Goal: Check status: Check status

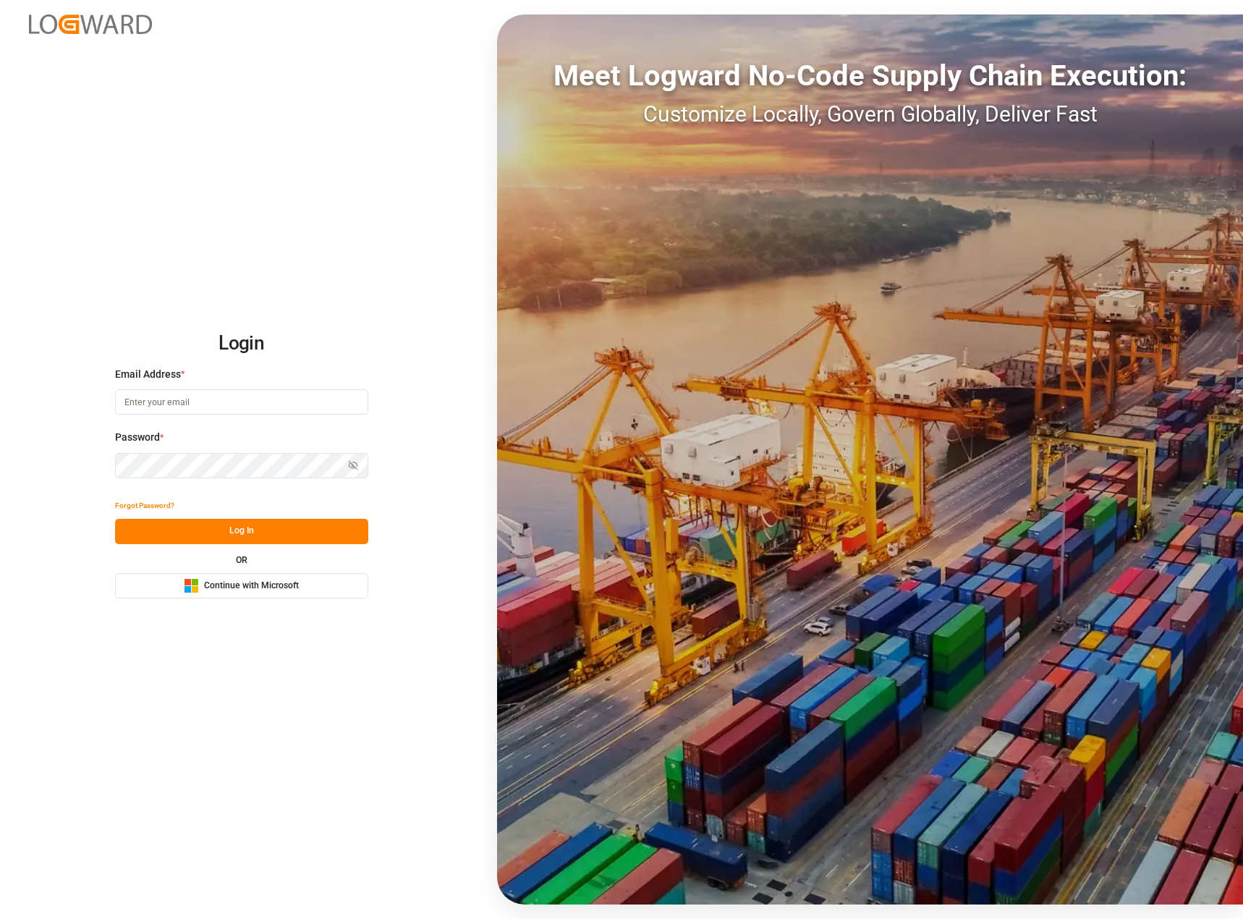
click at [294, 583] on span "Continue with Microsoft" at bounding box center [251, 586] width 95 height 13
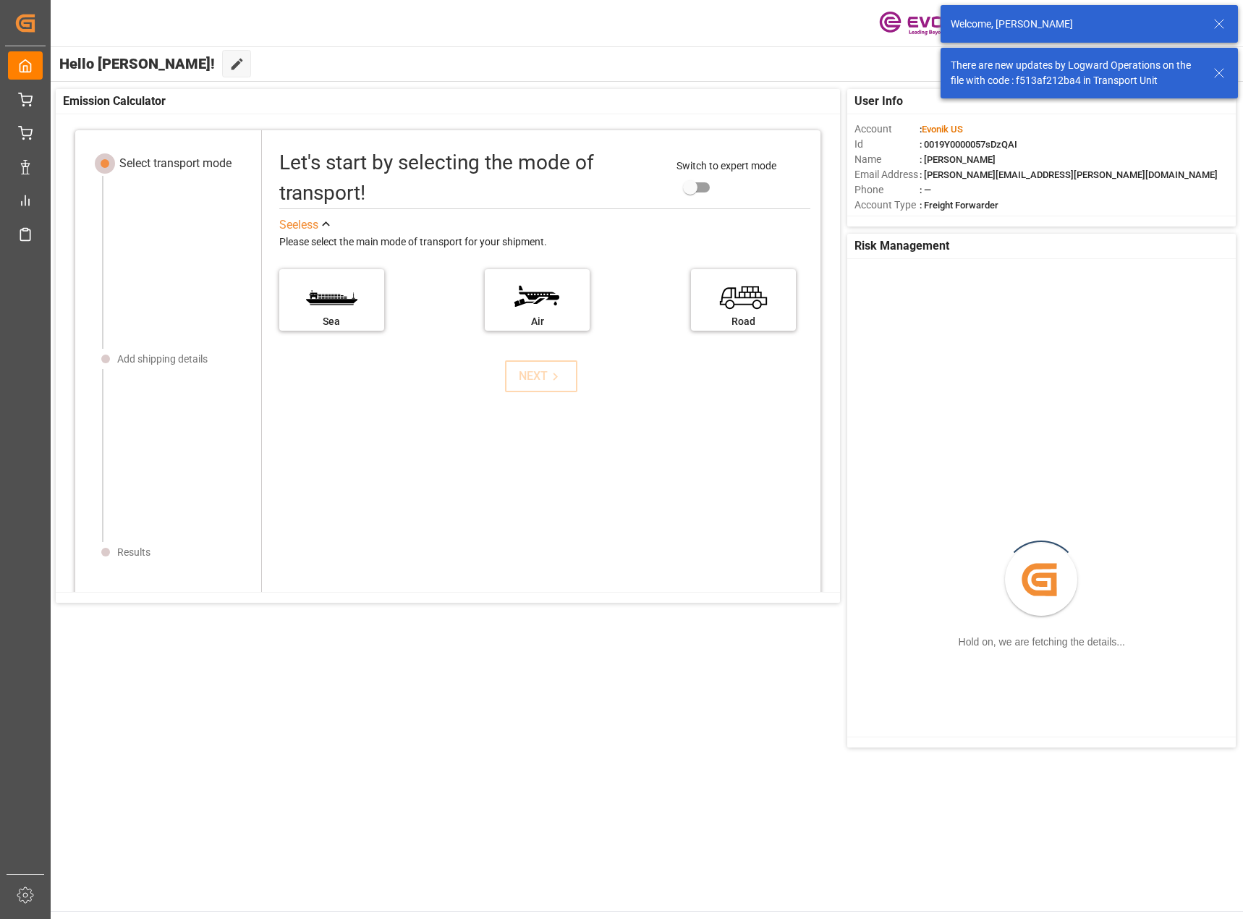
click at [1221, 74] on icon at bounding box center [1219, 72] width 17 height 17
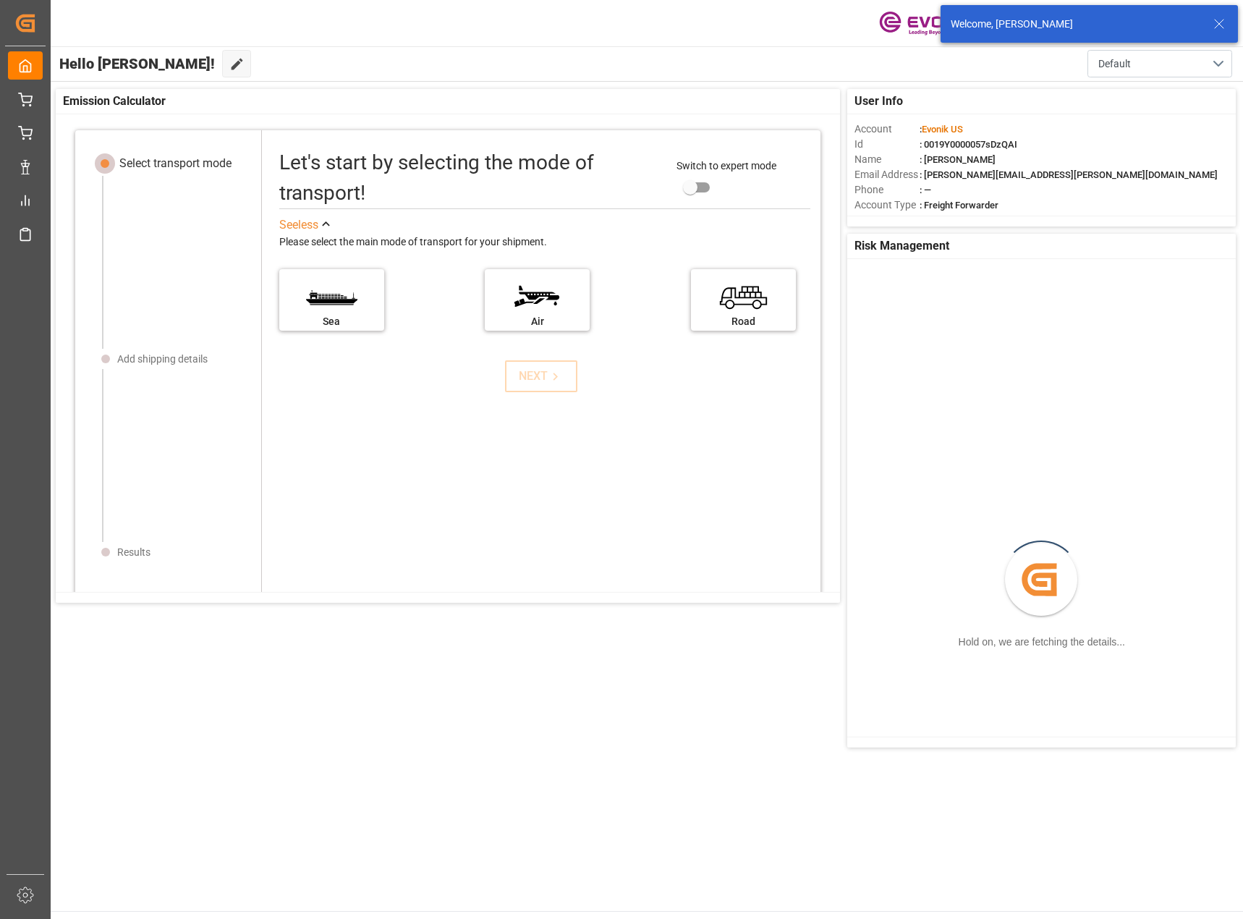
click at [1222, 21] on icon at bounding box center [1219, 23] width 17 height 17
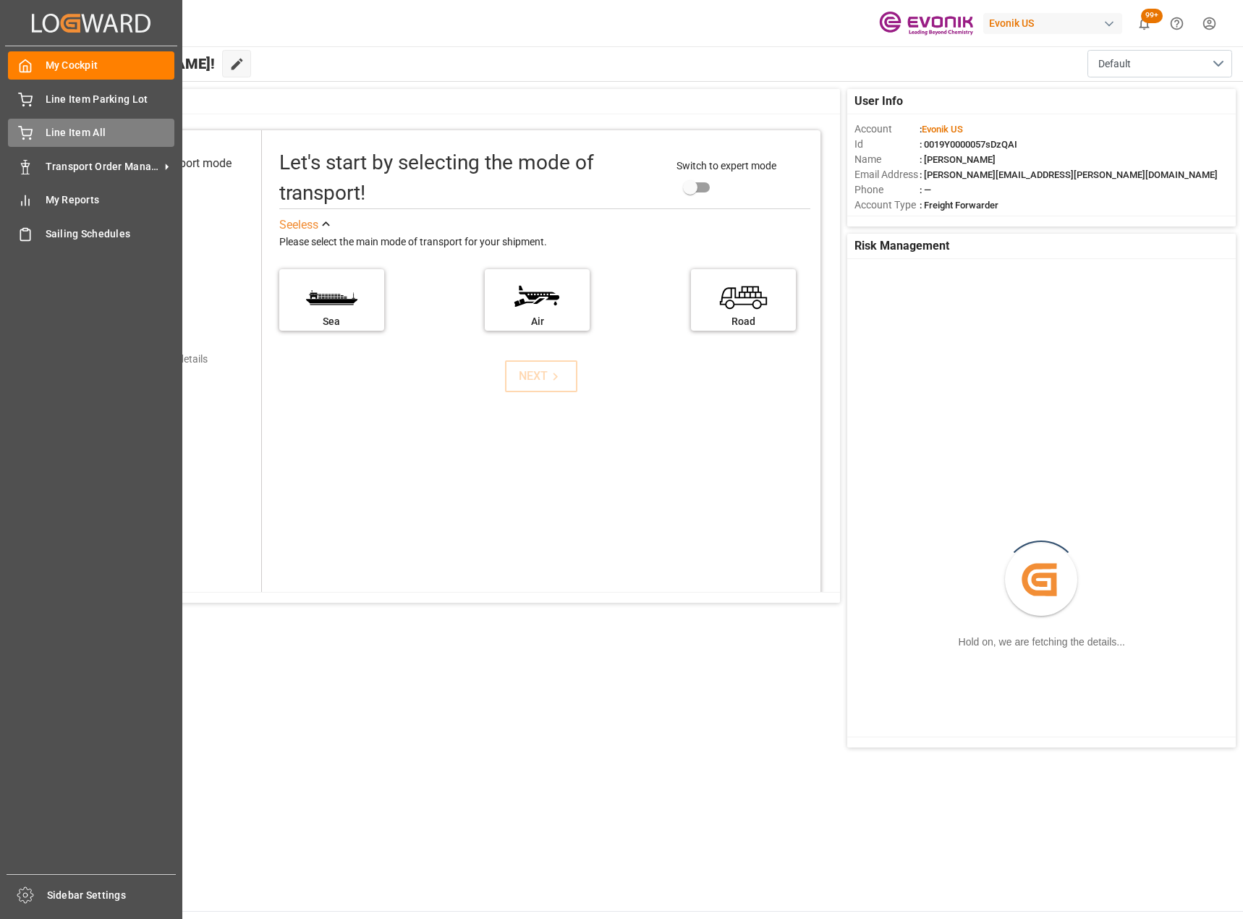
click at [58, 135] on span "Line Item All" at bounding box center [111, 132] width 130 height 15
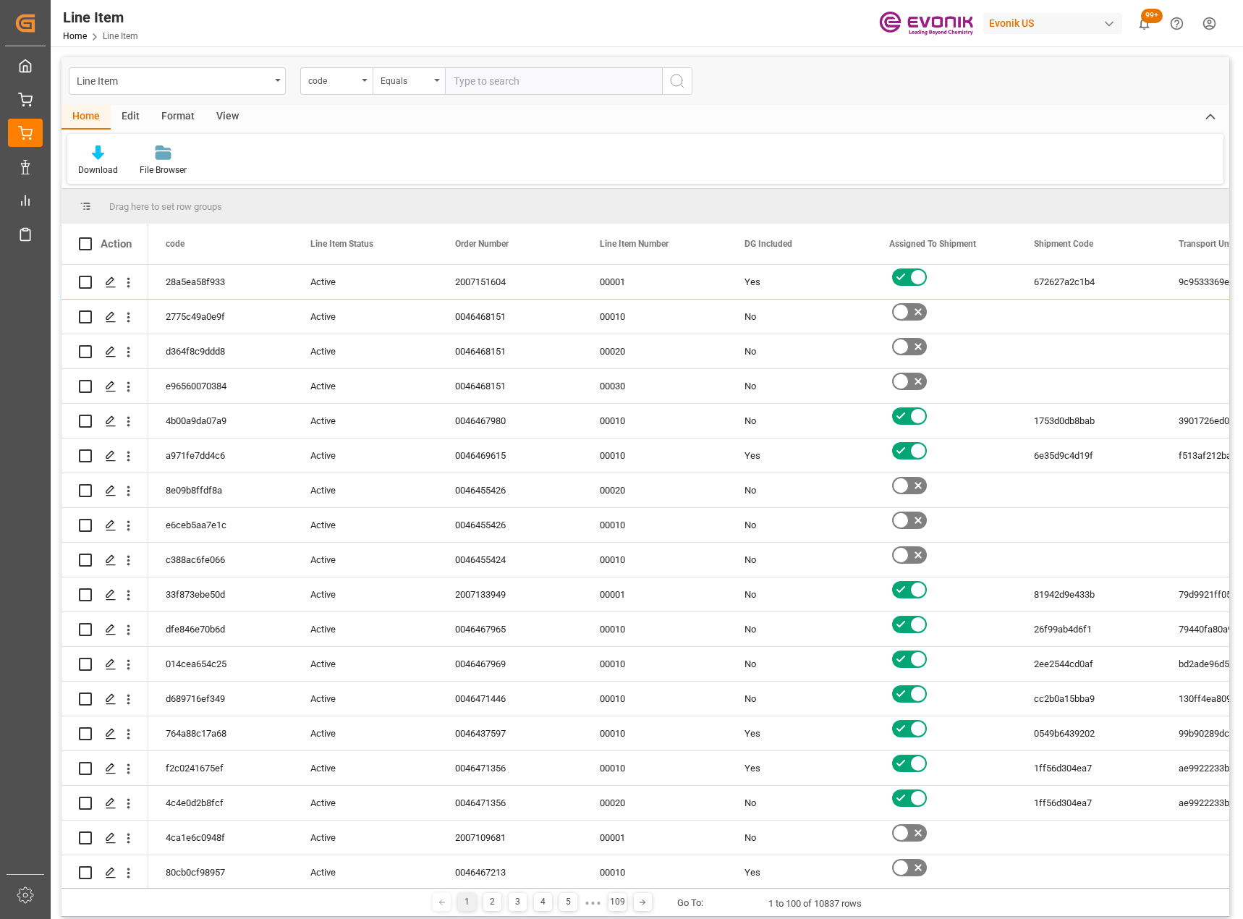
click at [225, 119] on div "View" at bounding box center [228, 117] width 44 height 25
click at [98, 165] on div "Default" at bounding box center [92, 170] width 28 height 13
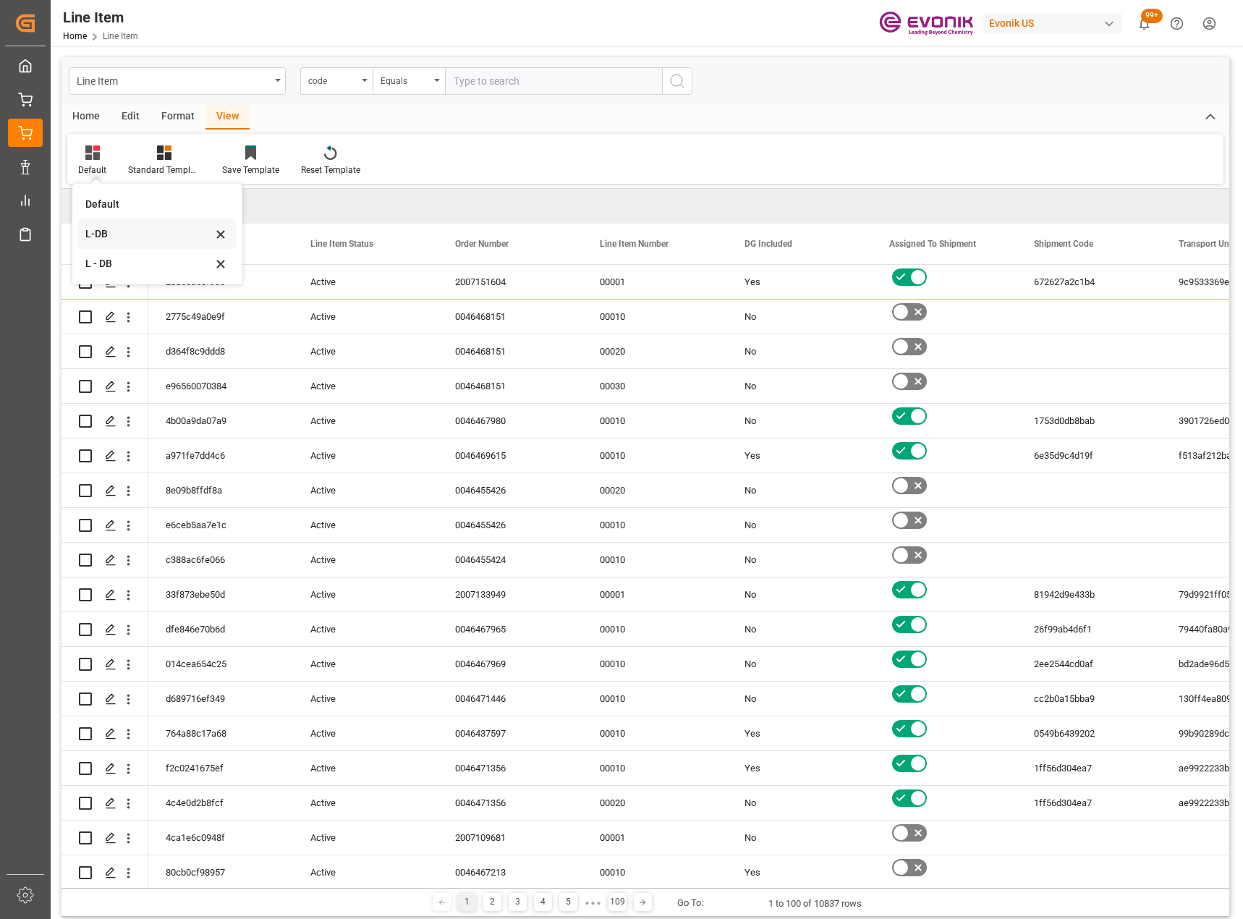
click at [117, 233] on div "L-DB" at bounding box center [148, 233] width 127 height 15
click at [342, 88] on div "code" at bounding box center [336, 80] width 72 height 27
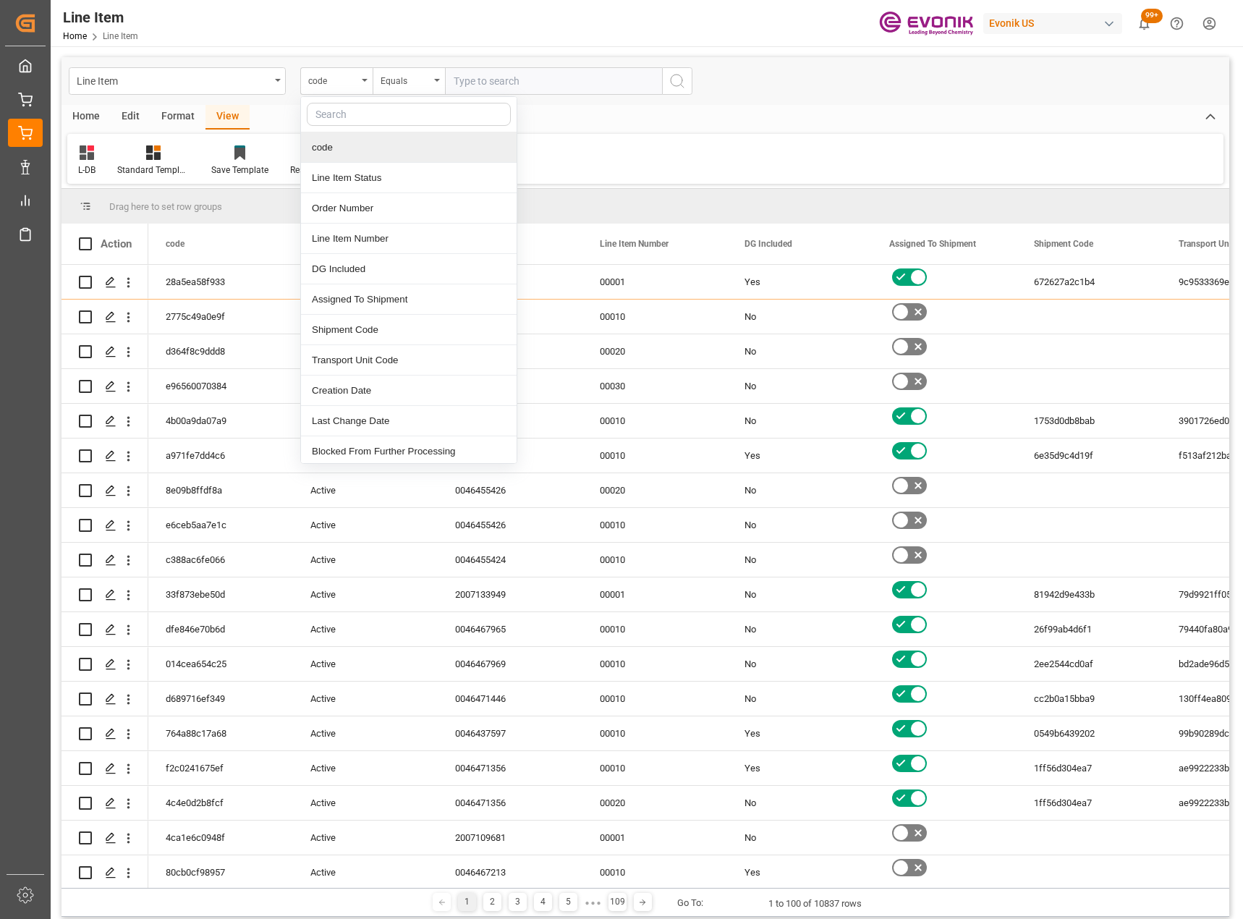
click at [356, 117] on input "text" at bounding box center [409, 114] width 204 height 23
type input "u"
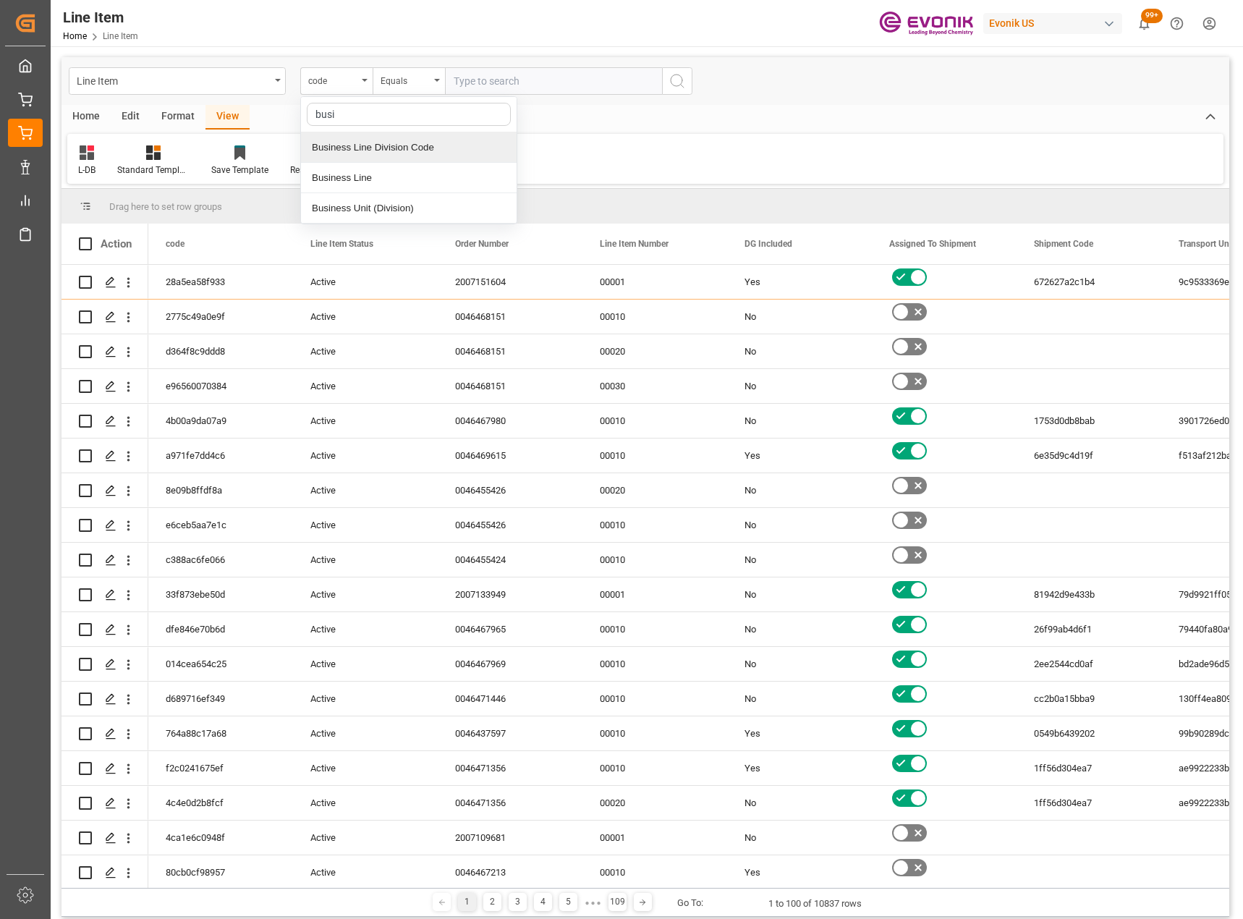
type input "busin"
click at [396, 180] on div "Business Line" at bounding box center [409, 178] width 216 height 30
click at [391, 64] on div "Line Item Business Line Equals" at bounding box center [646, 81] width 1168 height 48
click at [403, 85] on div "Equals" at bounding box center [405, 79] width 49 height 17
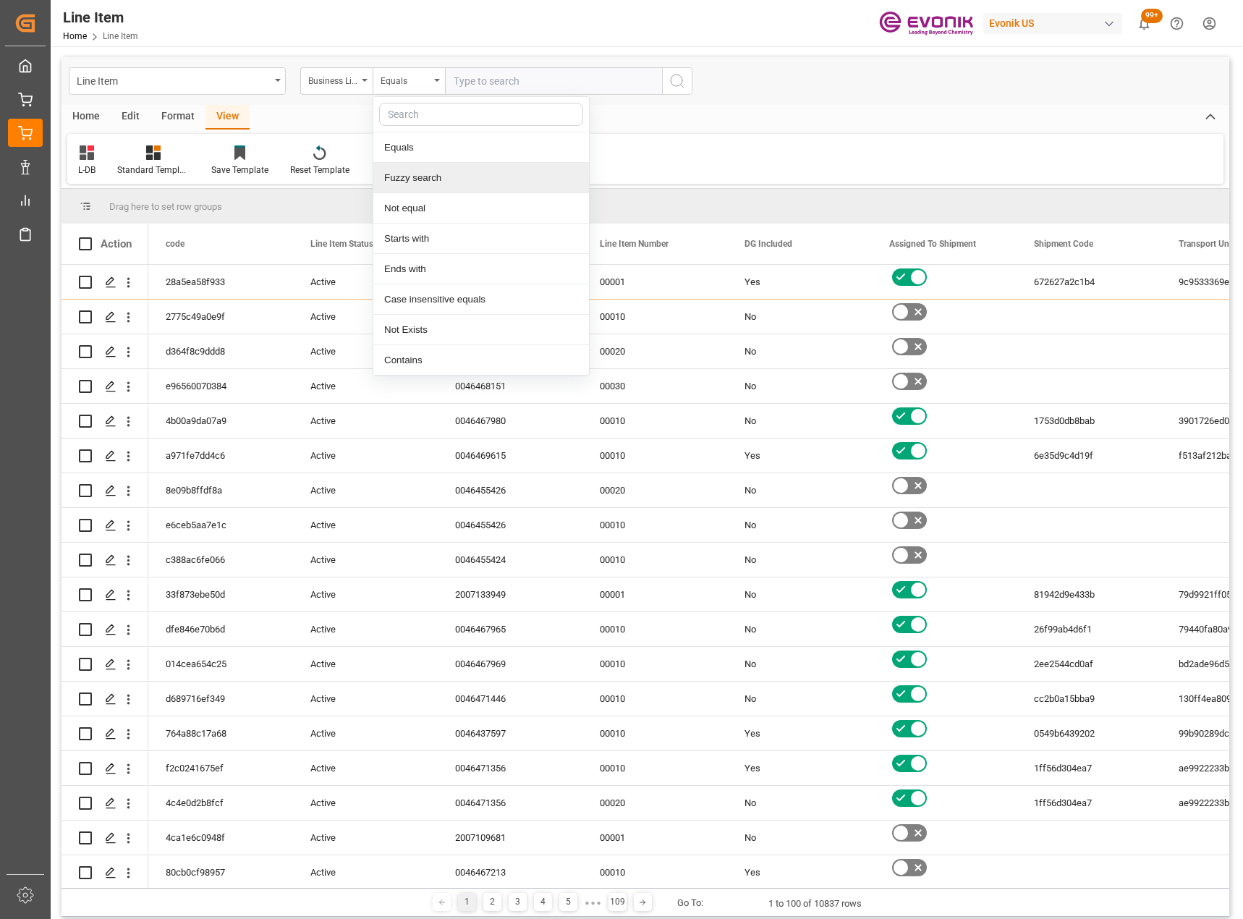
click at [414, 181] on div "Fuzzy search" at bounding box center [481, 178] width 216 height 30
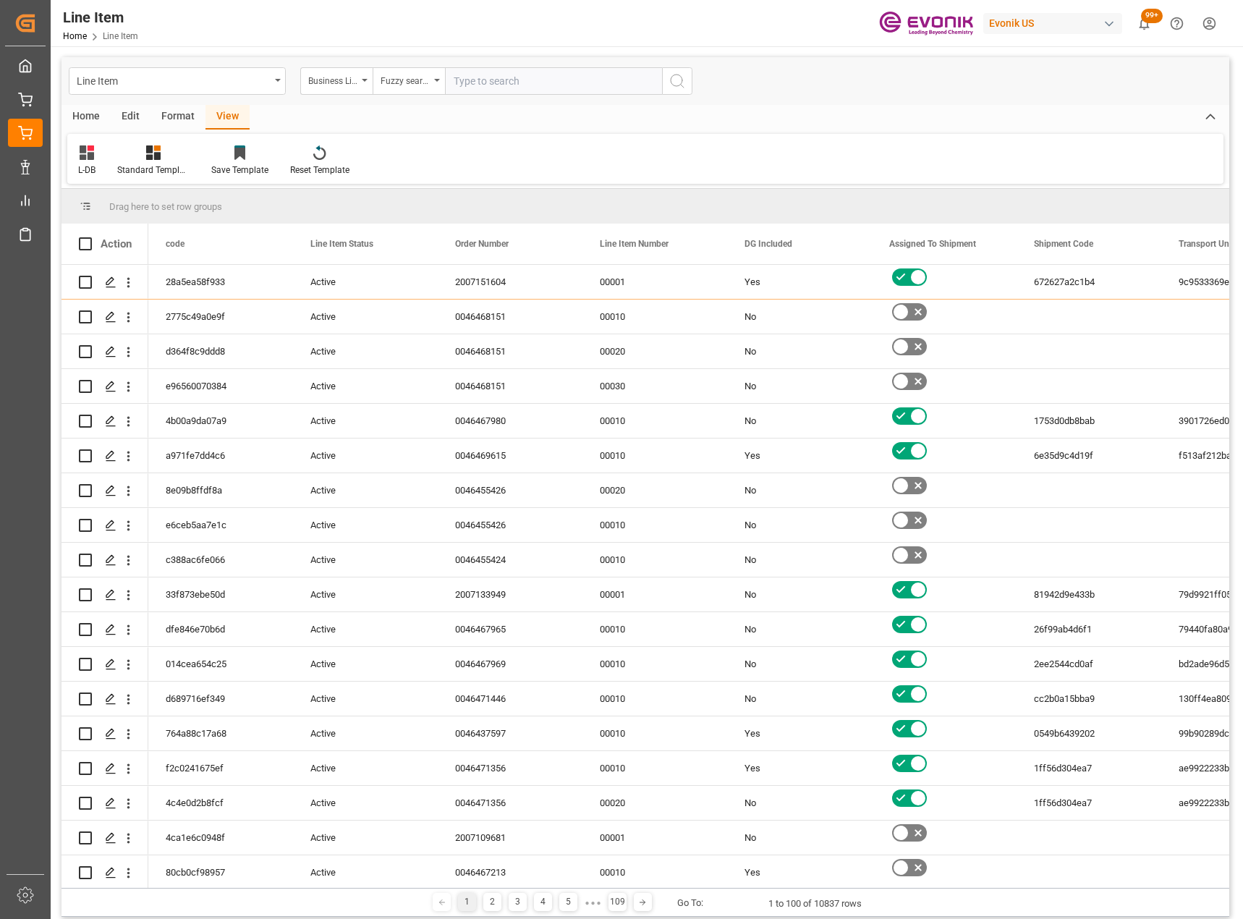
click at [497, 72] on input "text" at bounding box center [553, 80] width 217 height 27
type input "inter"
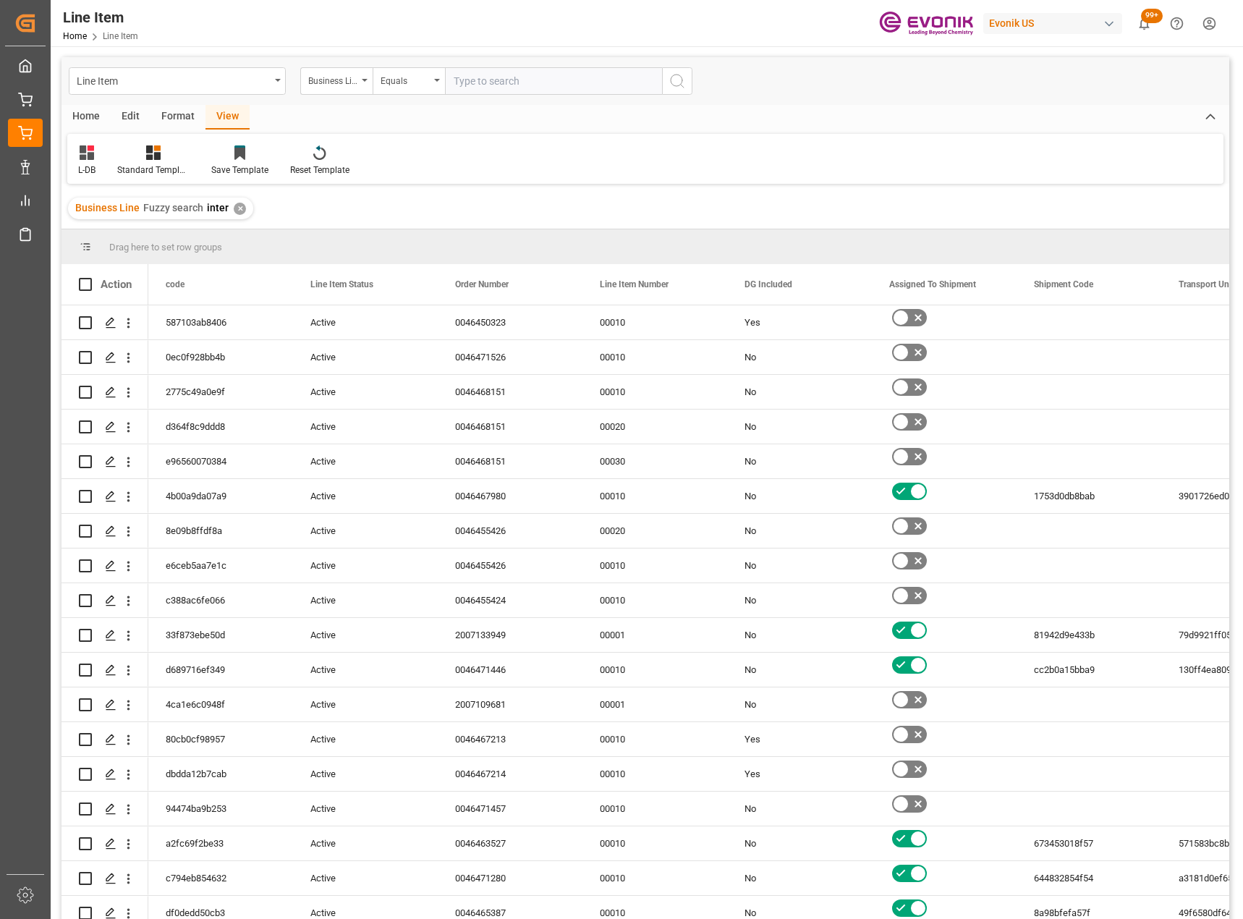
drag, startPoint x: 491, startPoint y: 129, endPoint x: 847, endPoint y: 719, distance: 689.1
click at [491, 129] on div "Home Edit Format View" at bounding box center [646, 117] width 1168 height 25
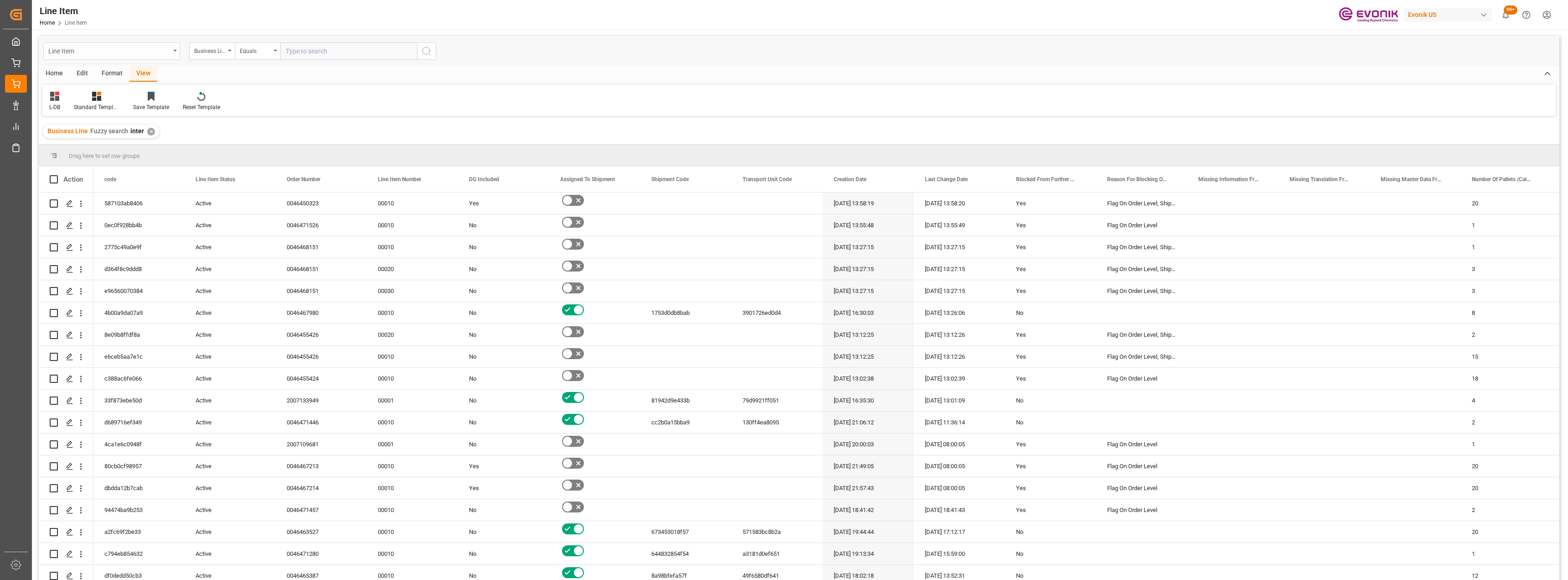
click at [166, 50] on div "Line Item" at bounding box center [109, 50] width 122 height 11
click at [96, 187] on div "Shipment" at bounding box center [112, 188] width 136 height 19
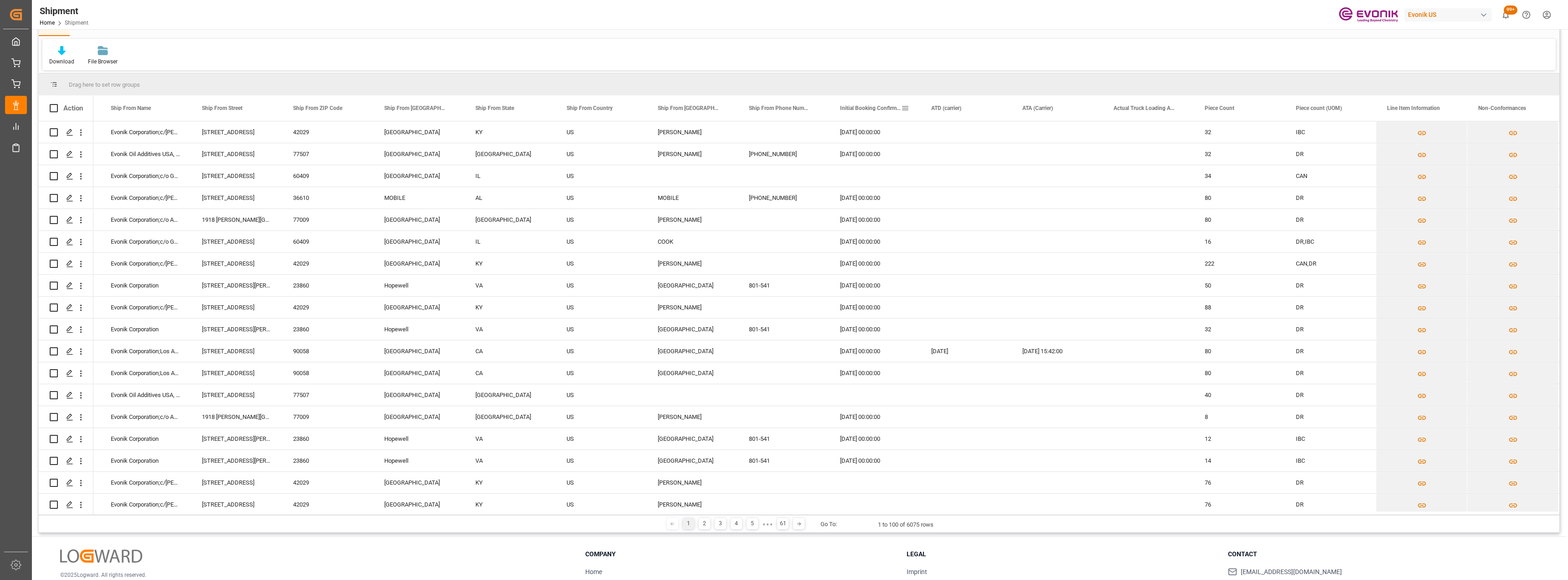
click at [782, 110] on span "Initial Booking Confirmation Received From Carrier" at bounding box center [871, 108] width 61 height 6
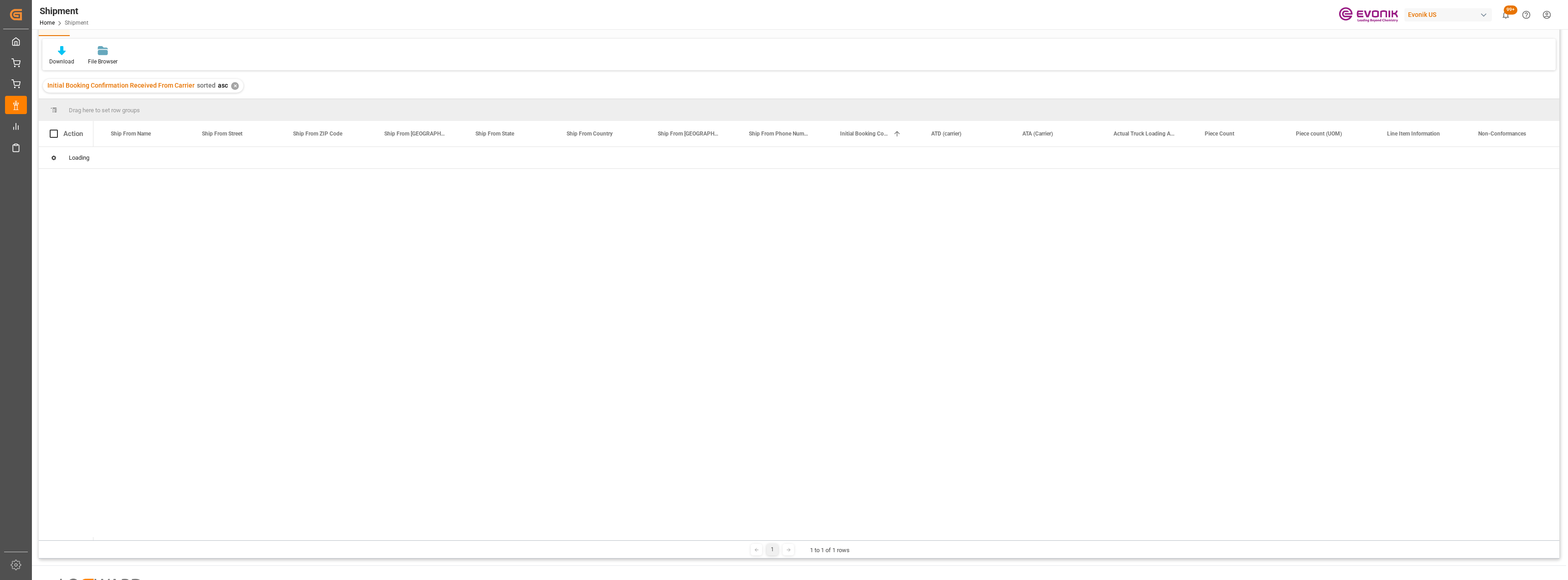
click at [231, 86] on div "✕" at bounding box center [235, 86] width 8 height 8
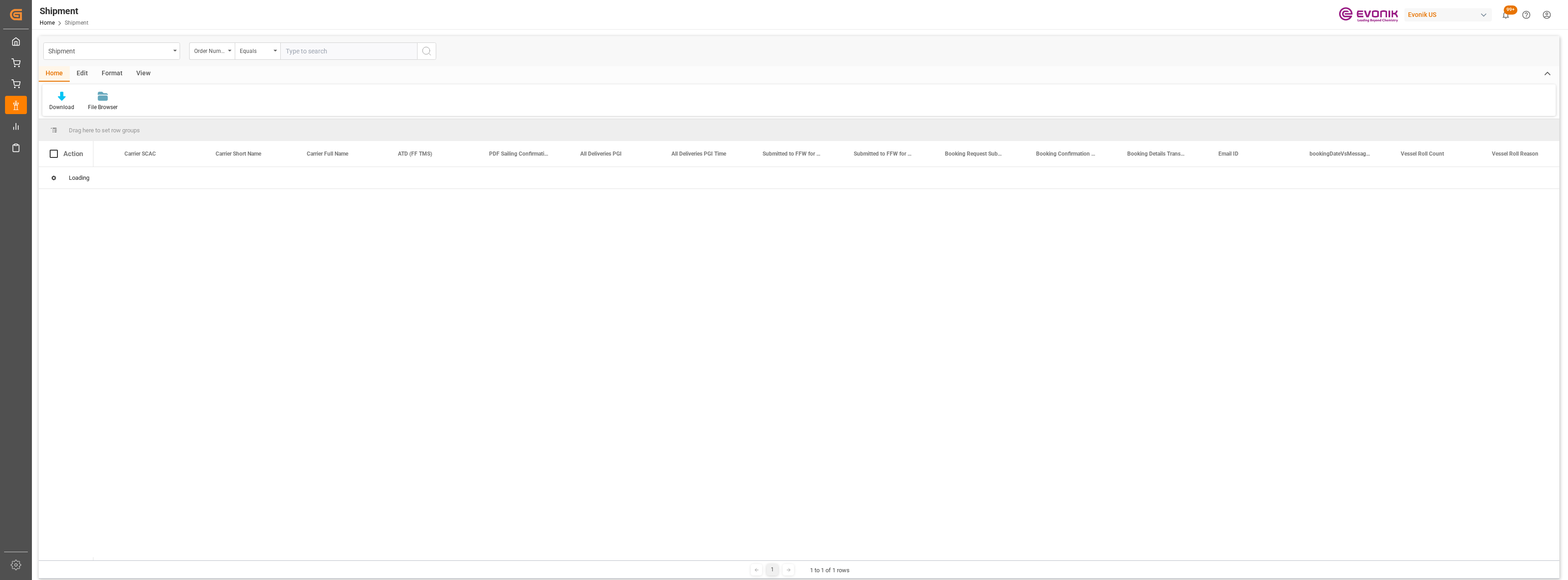
scroll to position [0, 5463]
click at [223, 50] on div "Order Number" at bounding box center [209, 50] width 31 height 11
type input "bus"
click at [226, 90] on div "Business Line" at bounding box center [258, 93] width 136 height 19
click at [260, 45] on div "Equals" at bounding box center [255, 50] width 31 height 11
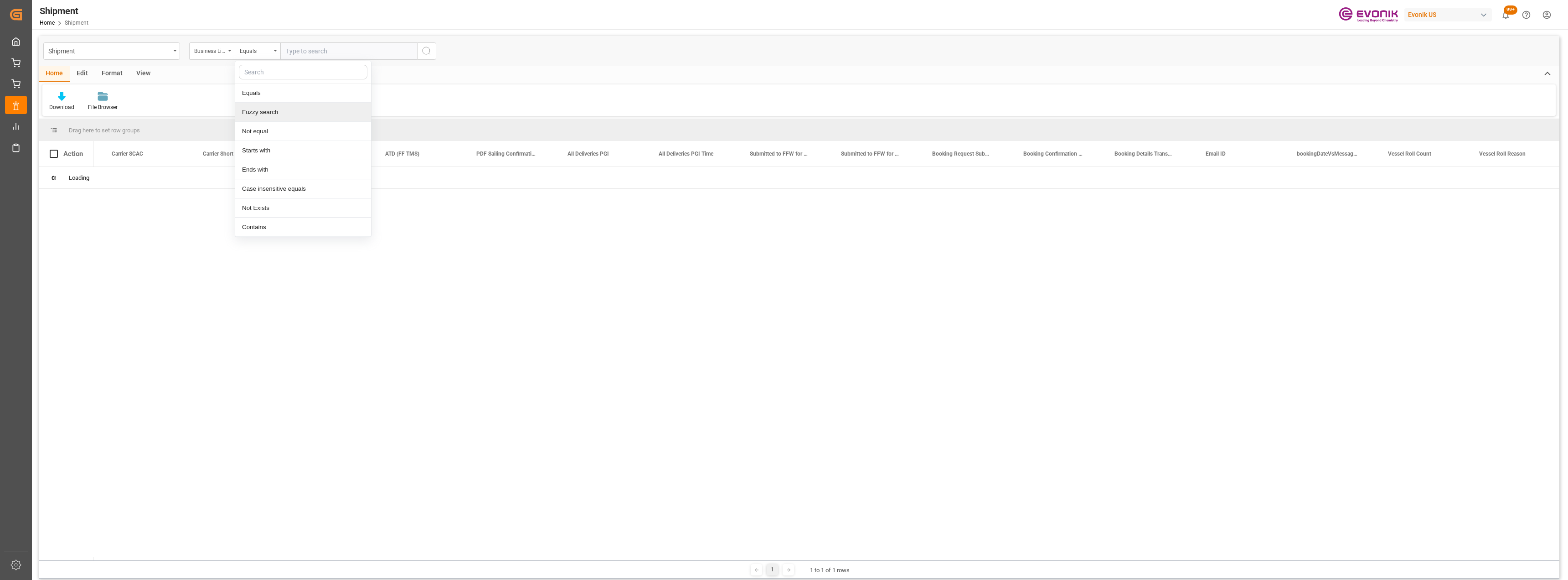
click at [265, 113] on div "Fuzzy search" at bounding box center [303, 112] width 136 height 19
click at [300, 54] on input "text" at bounding box center [348, 50] width 137 height 17
type input "inter"
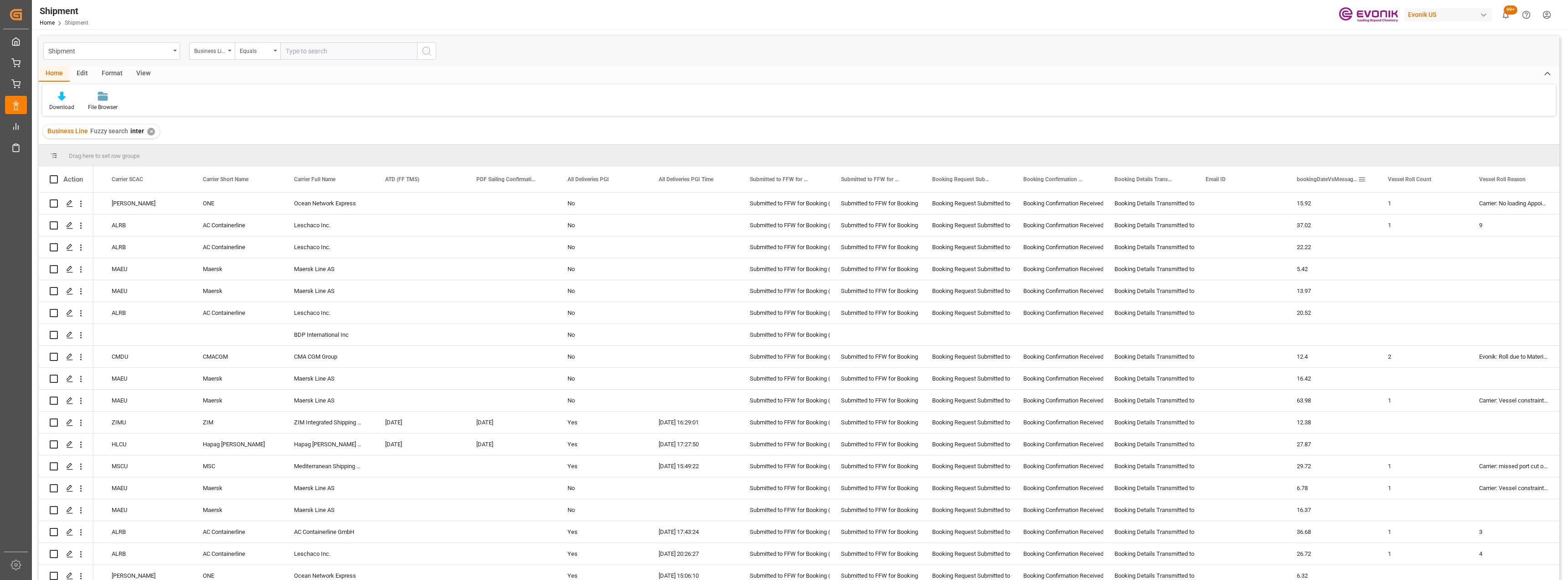
click at [782, 181] on span at bounding box center [1362, 179] width 8 height 8
drag, startPoint x: 1204, startPoint y: 39, endPoint x: 766, endPoint y: 64, distance: 438.7
click at [782, 39] on div "Shipment Business Line Equals" at bounding box center [799, 51] width 1521 height 30
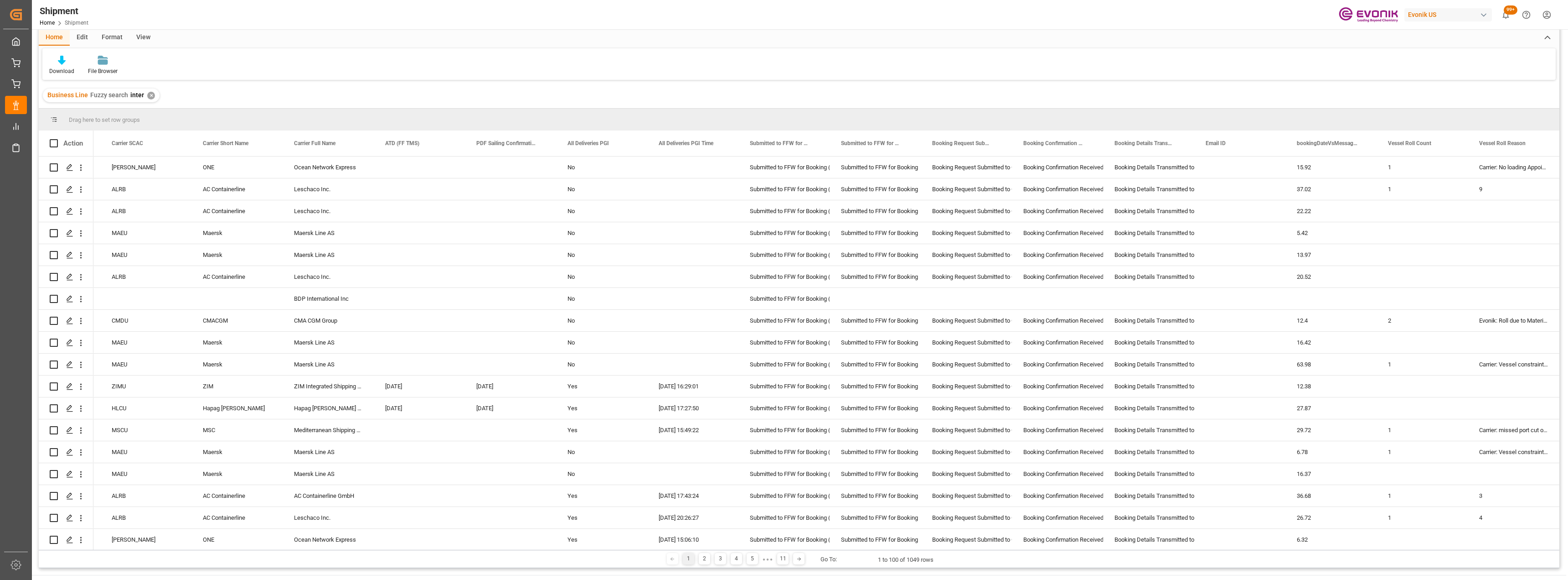
scroll to position [91, 0]
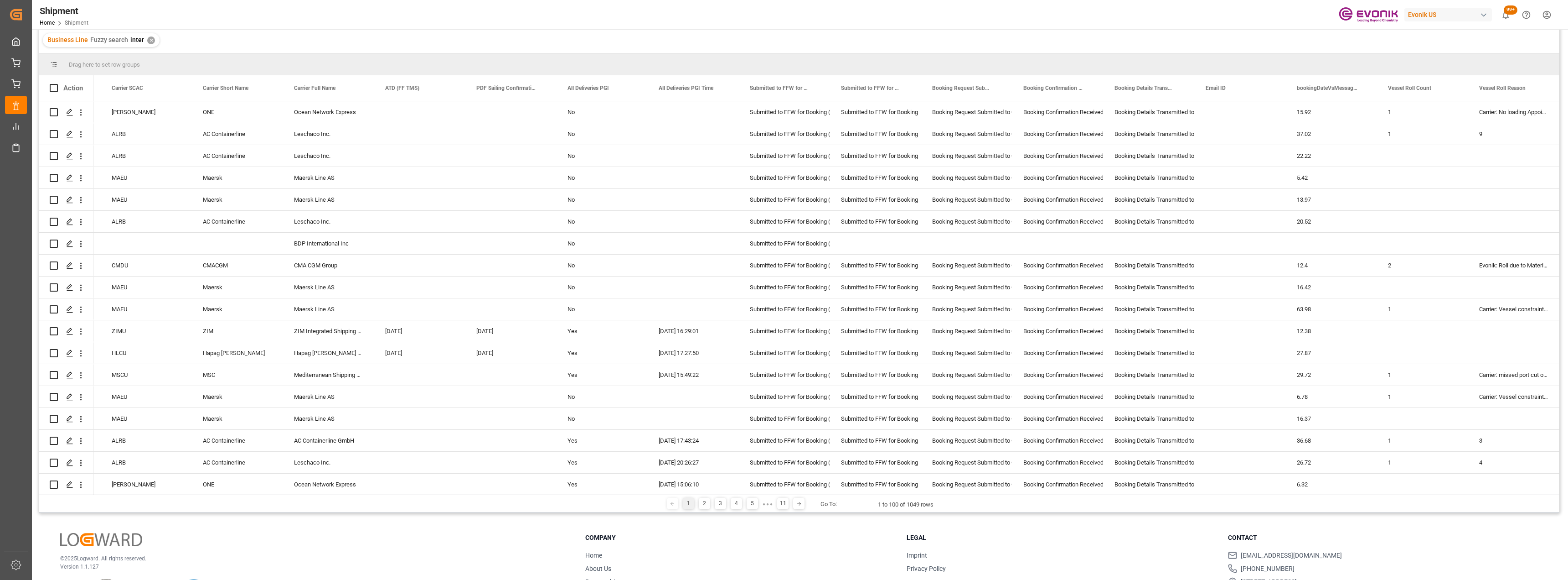
drag, startPoint x: 1308, startPoint y: 496, endPoint x: 1259, endPoint y: 497, distance: 49.0
click at [782, 505] on div "1 2 3 4 5 ● ● ● 11 Go To: 1 to 100 of 1049 rows" at bounding box center [799, 503] width 1521 height 18
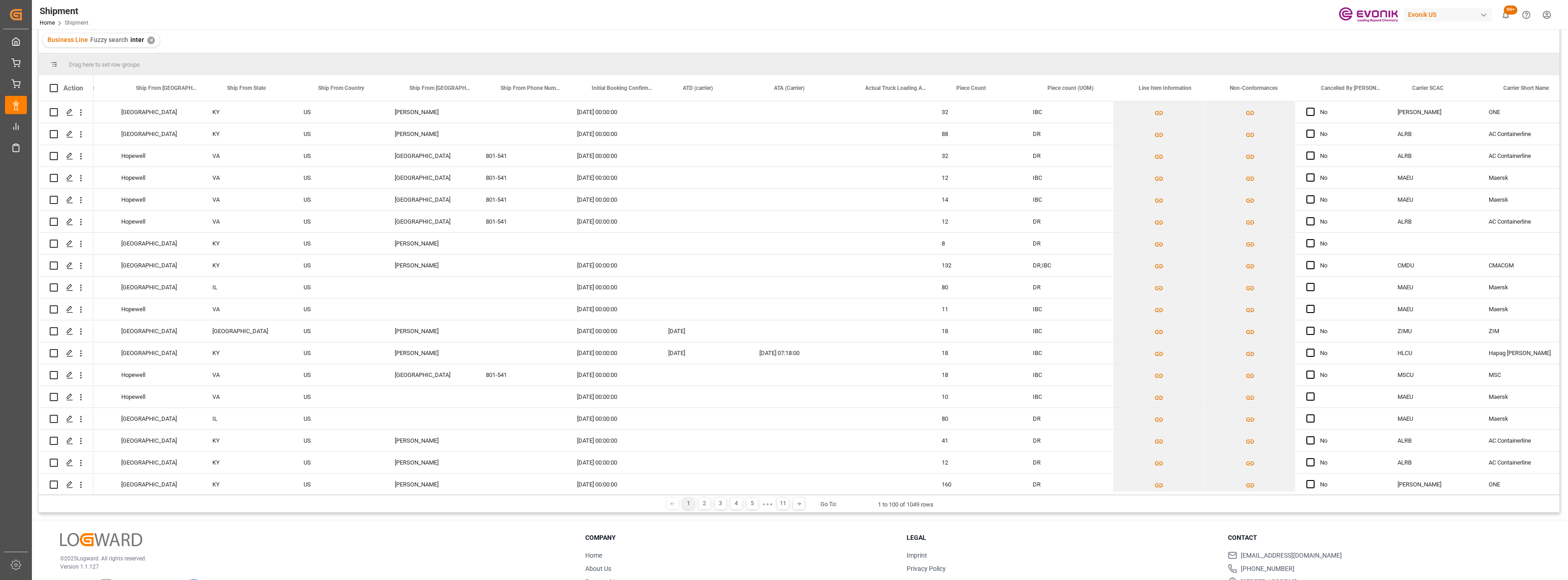
scroll to position [0, 4160]
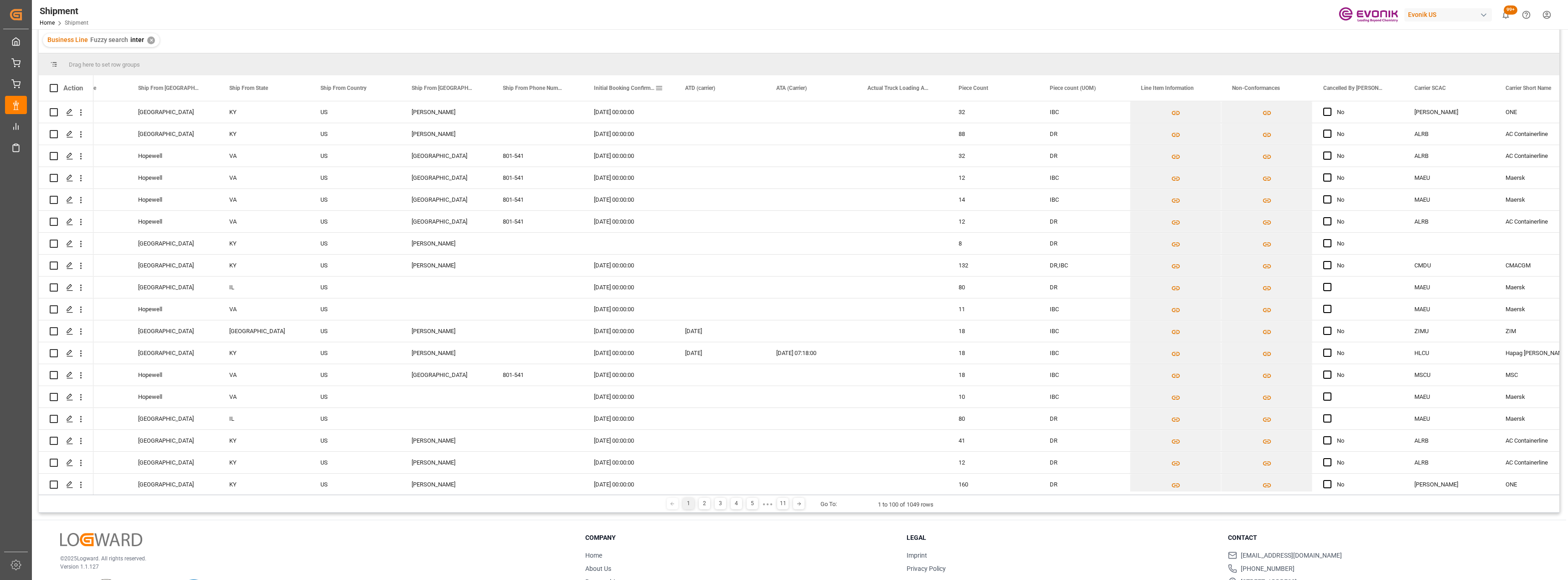
click at [660, 87] on span at bounding box center [659, 88] width 8 height 8
click at [782, 0] on div "Shipment Home Shipment Evonik US 99+ Notifications Only show unread All Mark al…" at bounding box center [797, 14] width 1543 height 29
click at [658, 88] on span at bounding box center [659, 88] width 8 height 8
click at [782, 90] on span "columns" at bounding box center [816, 89] width 8 height 8
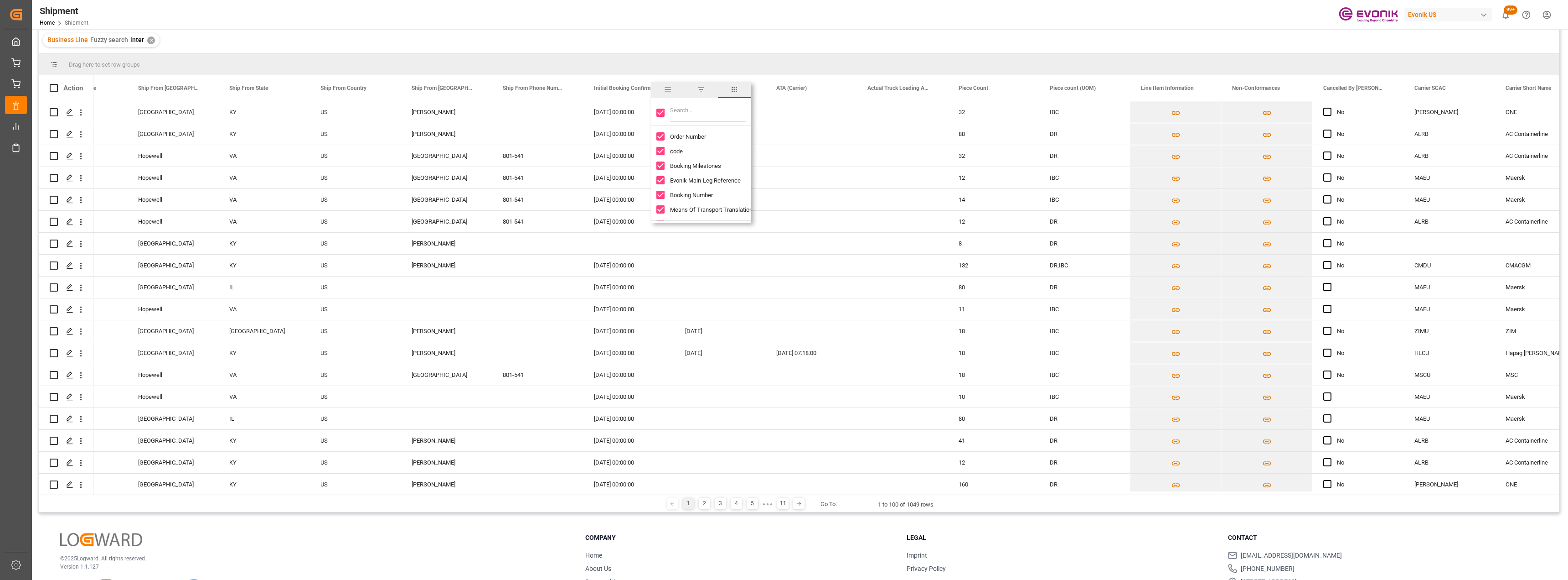
click at [714, 23] on div "Shipment Home Shipment Evonik US 99+ Notifications Only show unread All Mark al…" at bounding box center [797, 14] width 1543 height 29
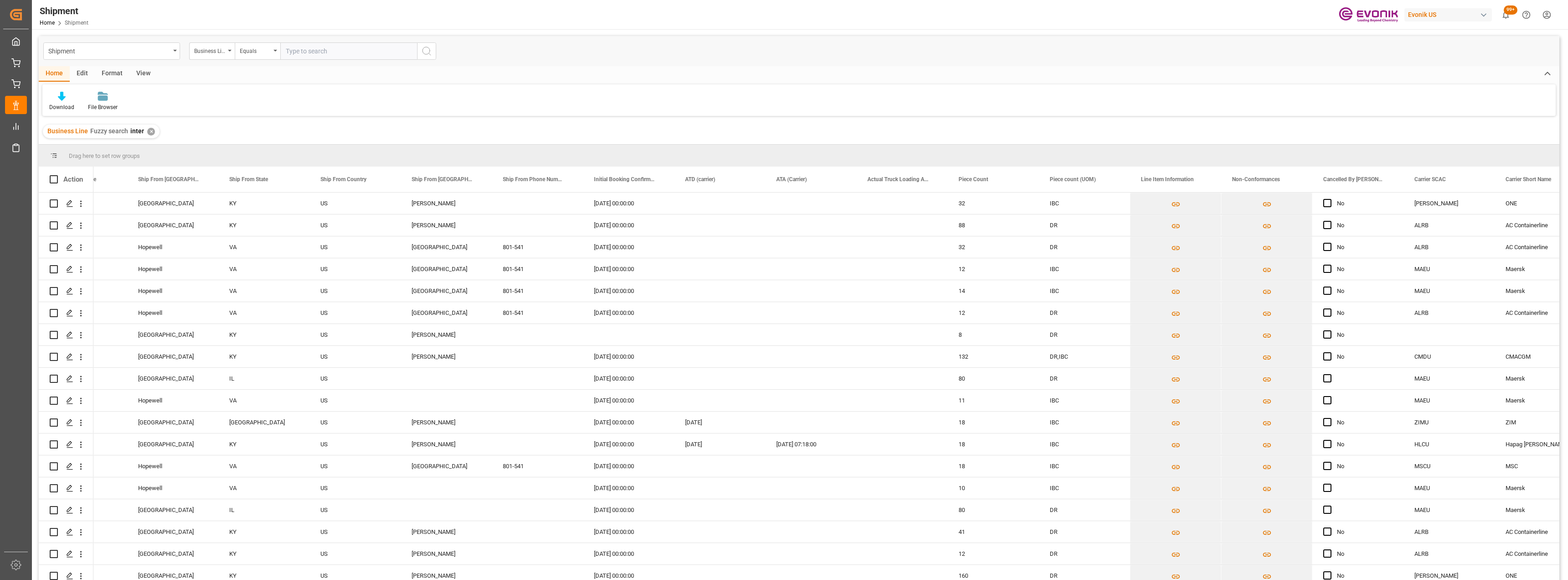
click at [149, 72] on div "View" at bounding box center [144, 74] width 28 height 16
click at [558, 88] on div "Default Standard Templates Save Template Reset Template" at bounding box center [799, 100] width 1513 height 32
click at [79, 204] on icon "open menu" at bounding box center [81, 203] width 9 height 9
click at [107, 222] on span "Open in new tab" at bounding box center [141, 223] width 83 height 9
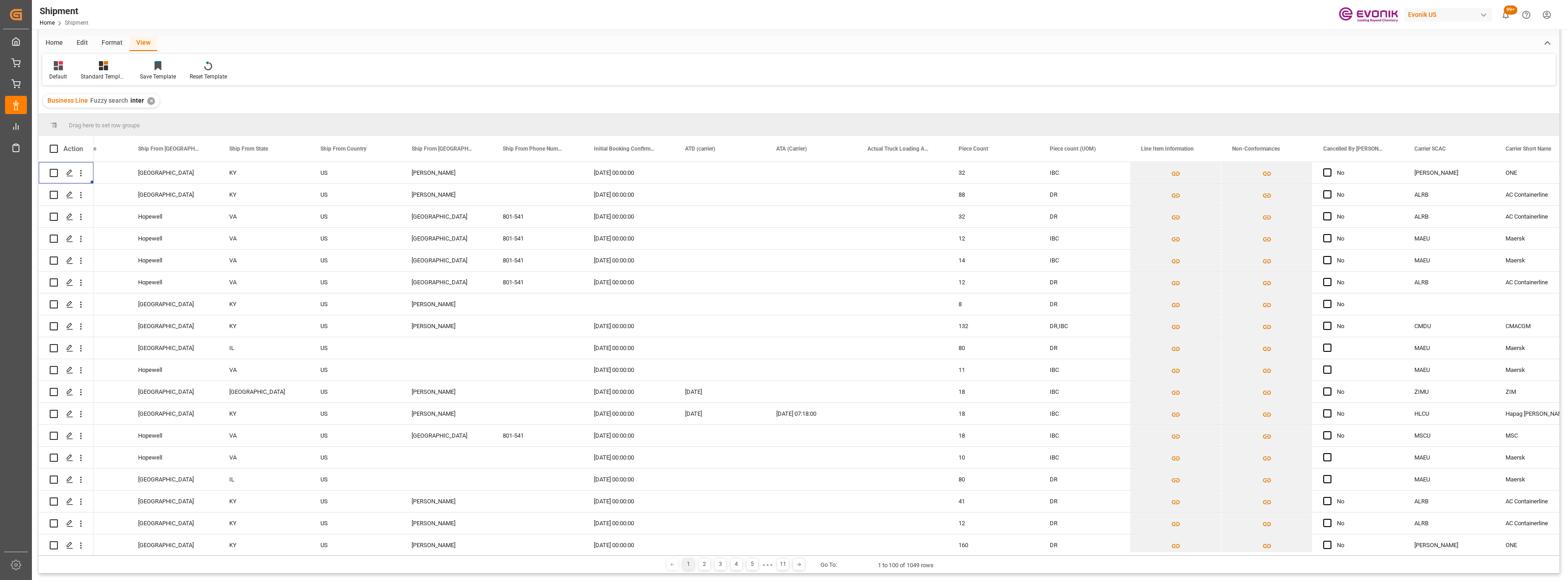
scroll to position [45, 0]
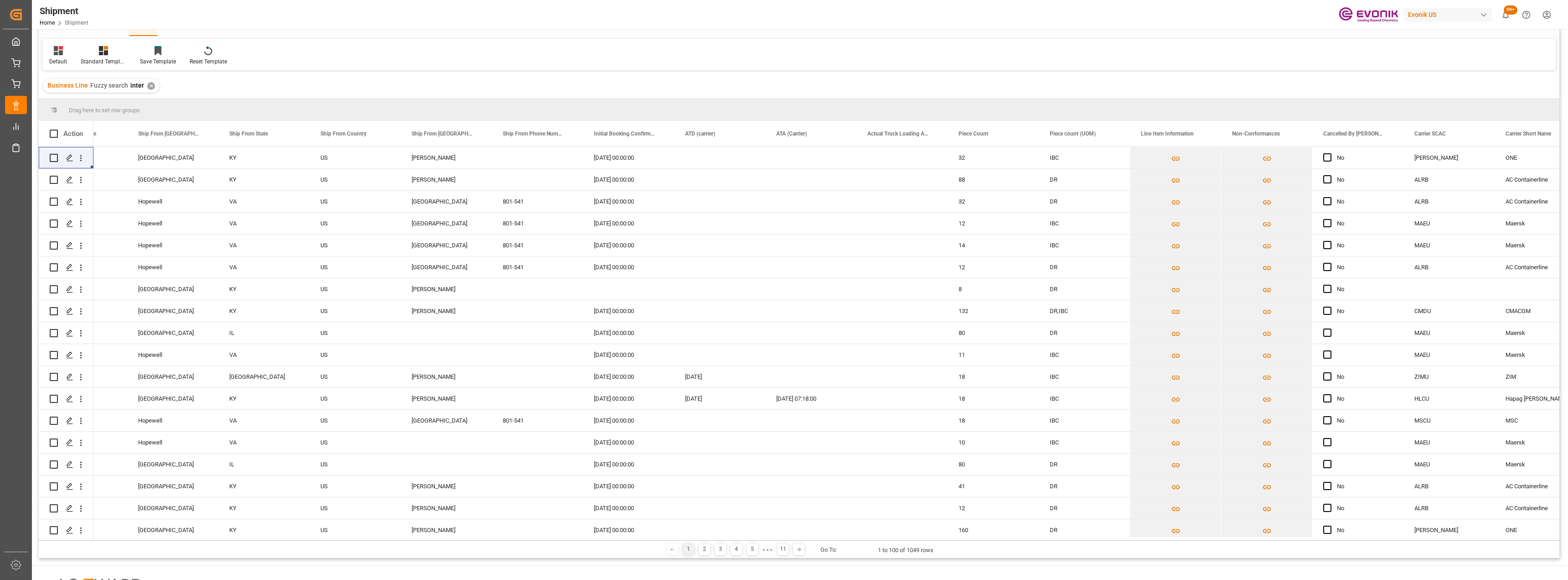
click at [782, 544] on div "1 2 3 4 5 ● ● ● 11 Go To: 1 to 100 of 1049 rows" at bounding box center [799, 549] width 1521 height 18
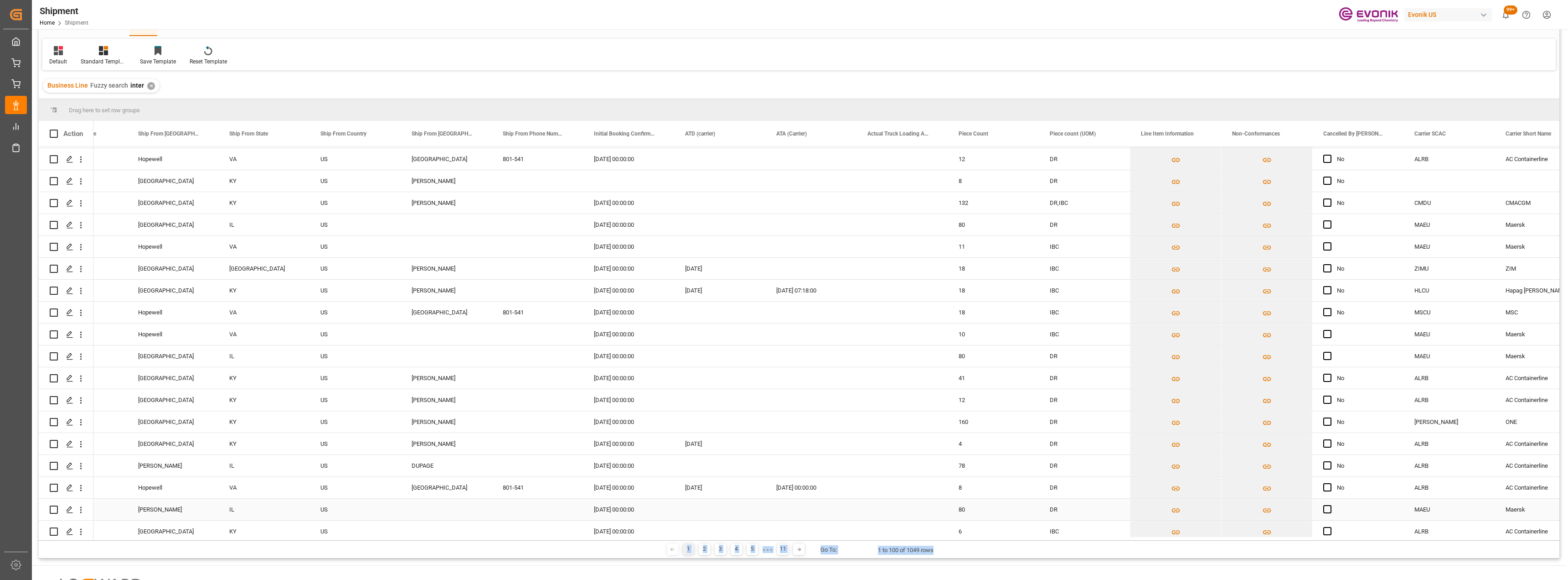
drag, startPoint x: 1109, startPoint y: 540, endPoint x: 1342, endPoint y: 487, distance: 239.0
click at [782, 492] on div "Drag here to set row groups Drag here to set column labels Action Non-Conforman…" at bounding box center [799, 328] width 1521 height 460
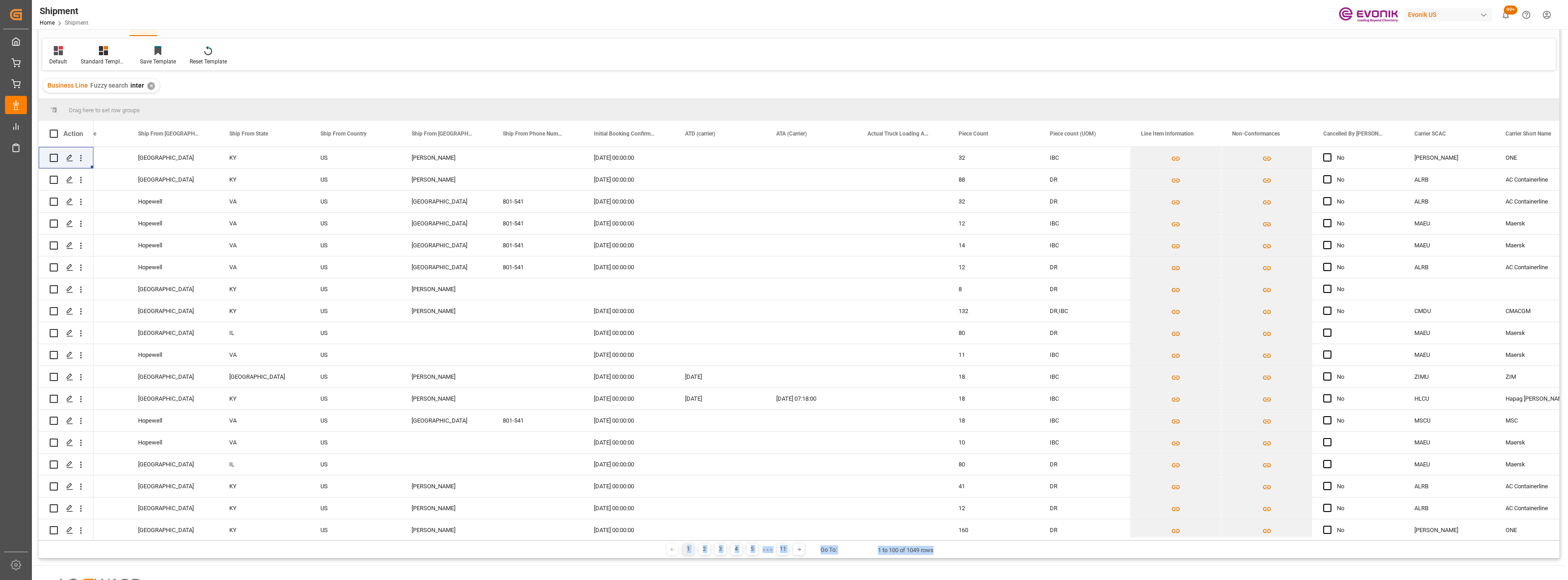
click at [782, 540] on div "1 2 3 4 5 ● ● ● 11 Go To: 1 to 100 of 1049 rows" at bounding box center [799, 549] width 1521 height 18
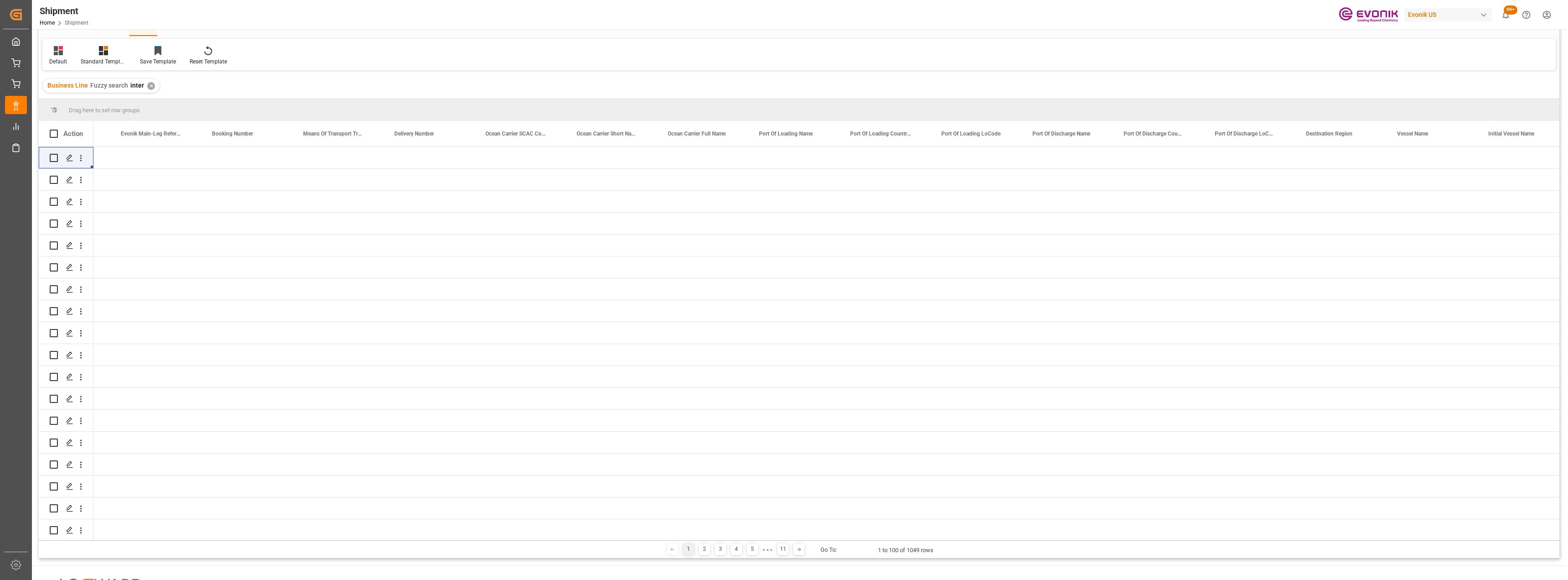
scroll to position [0, 20]
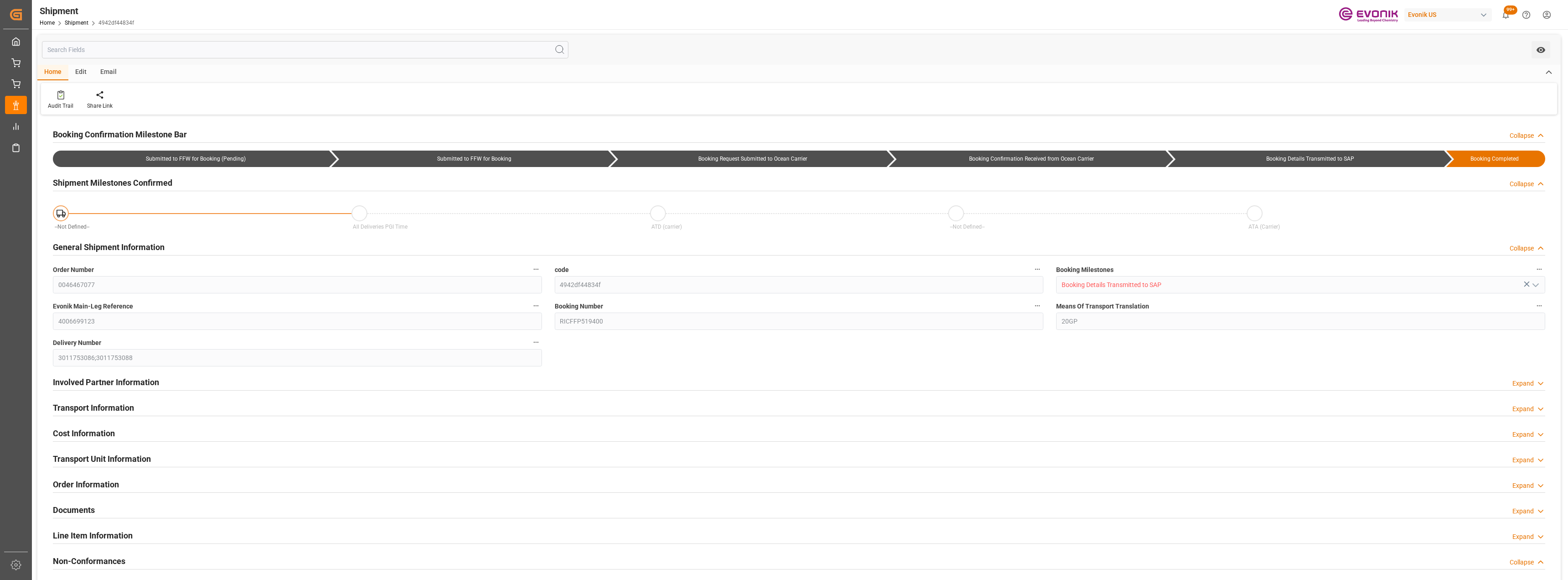
type input "ONE"
type input "Ocean Network Express"
type input "15.92"
type input "1"
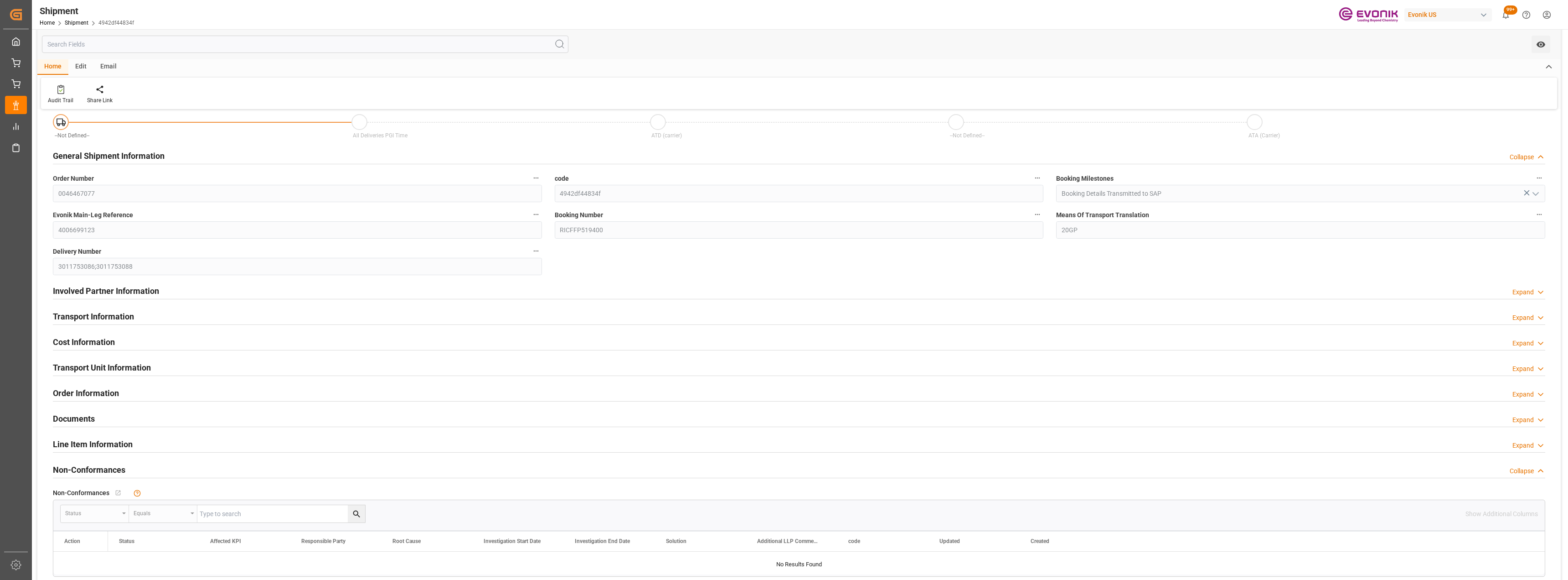
click at [1522, 313] on div "Expand" at bounding box center [1523, 317] width 21 height 9
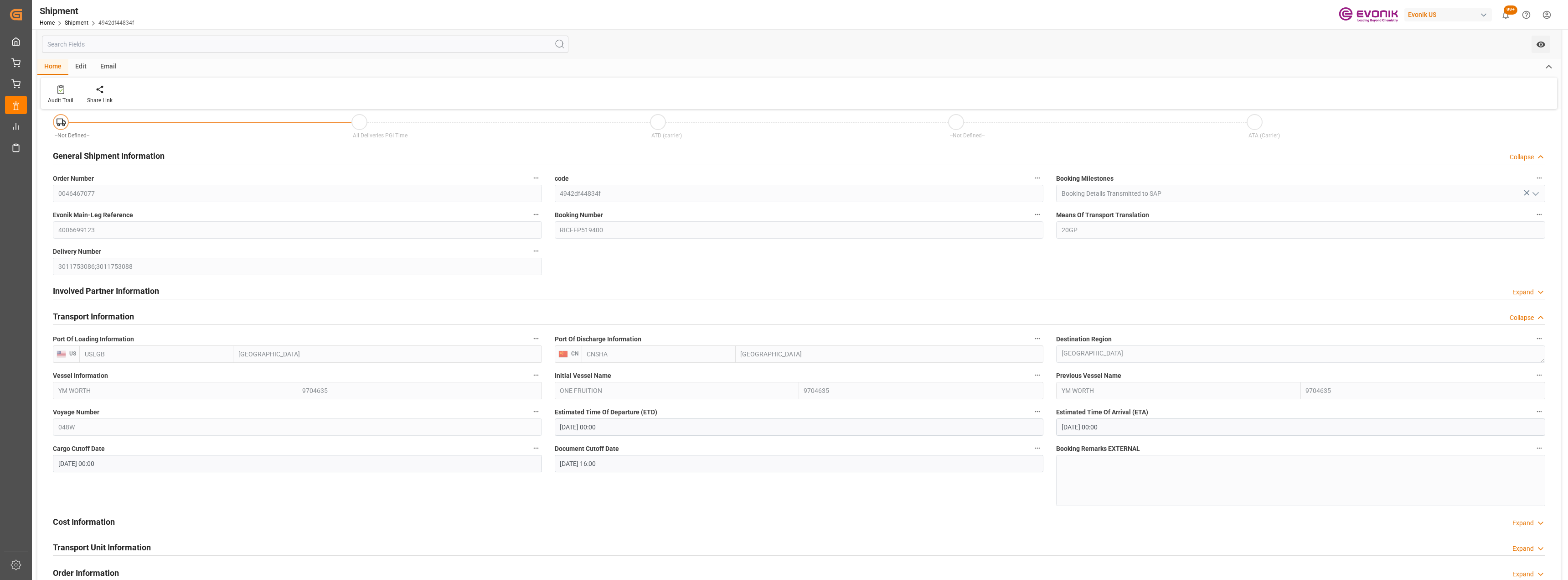
click at [1521, 313] on div "Collapse" at bounding box center [1522, 317] width 24 height 9
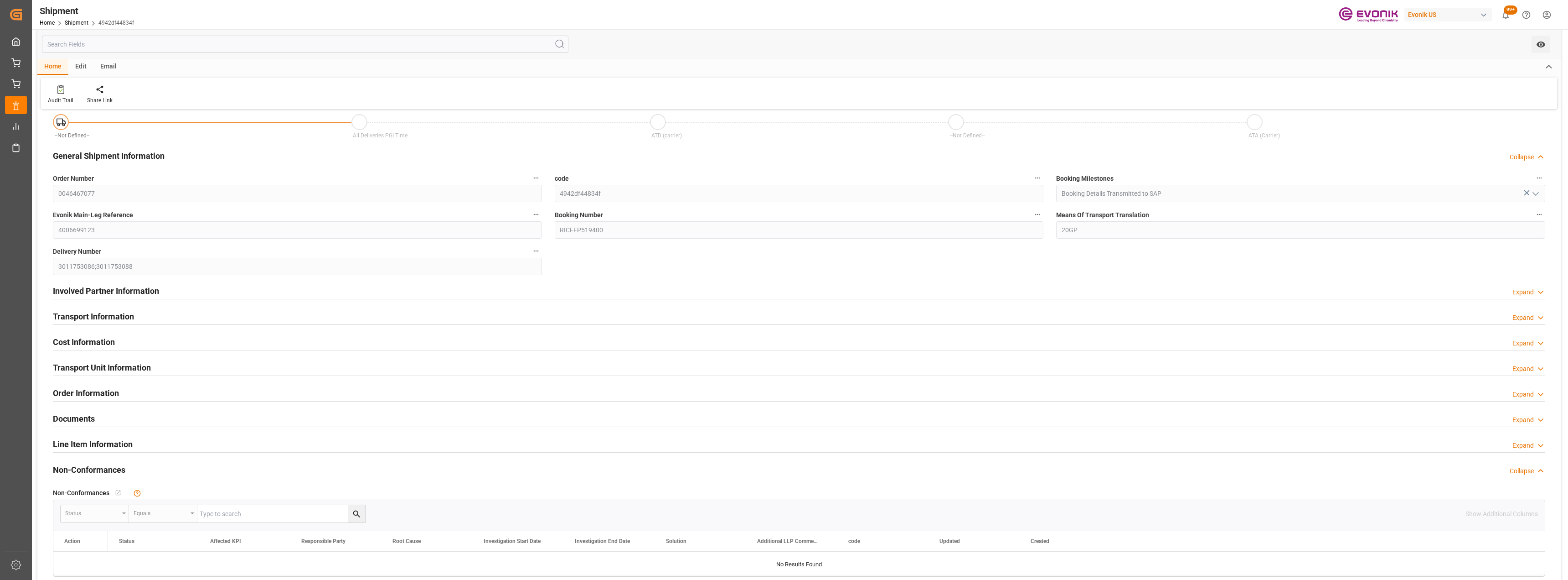
click at [1533, 285] on div "Involved Partner Information Expand" at bounding box center [799, 289] width 1492 height 17
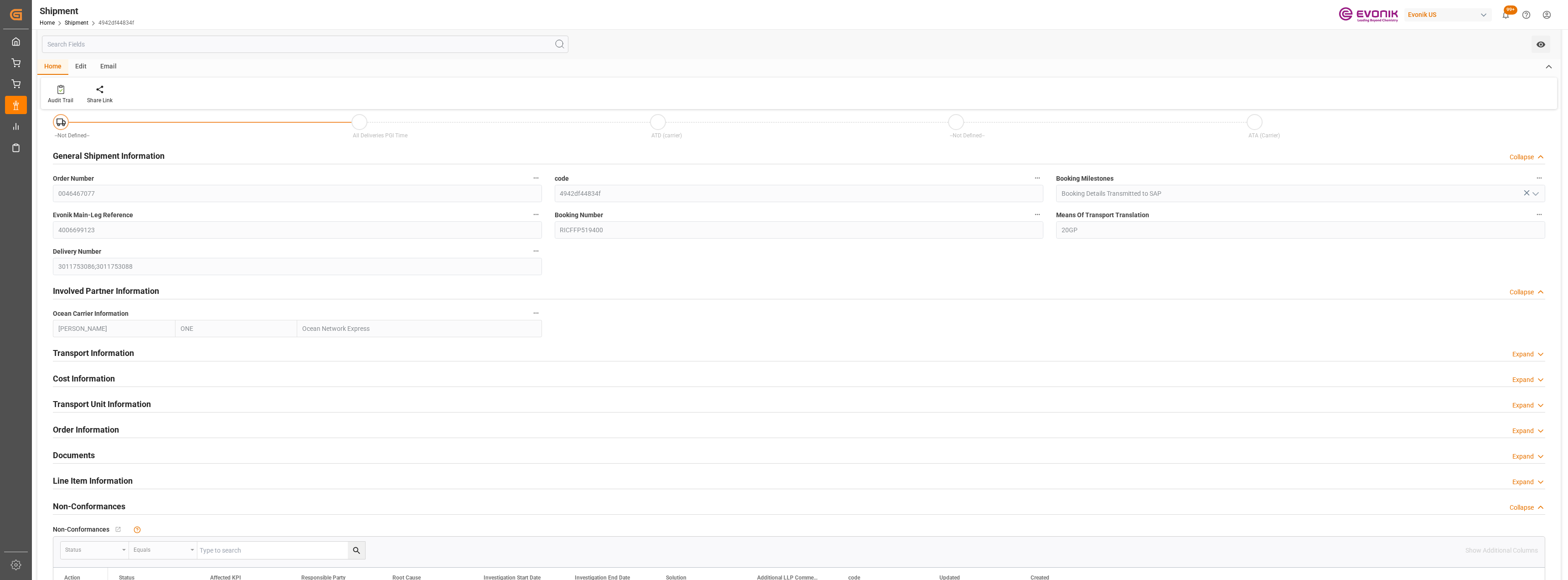
click at [1533, 290] on div "Collapse" at bounding box center [1522, 292] width 24 height 9
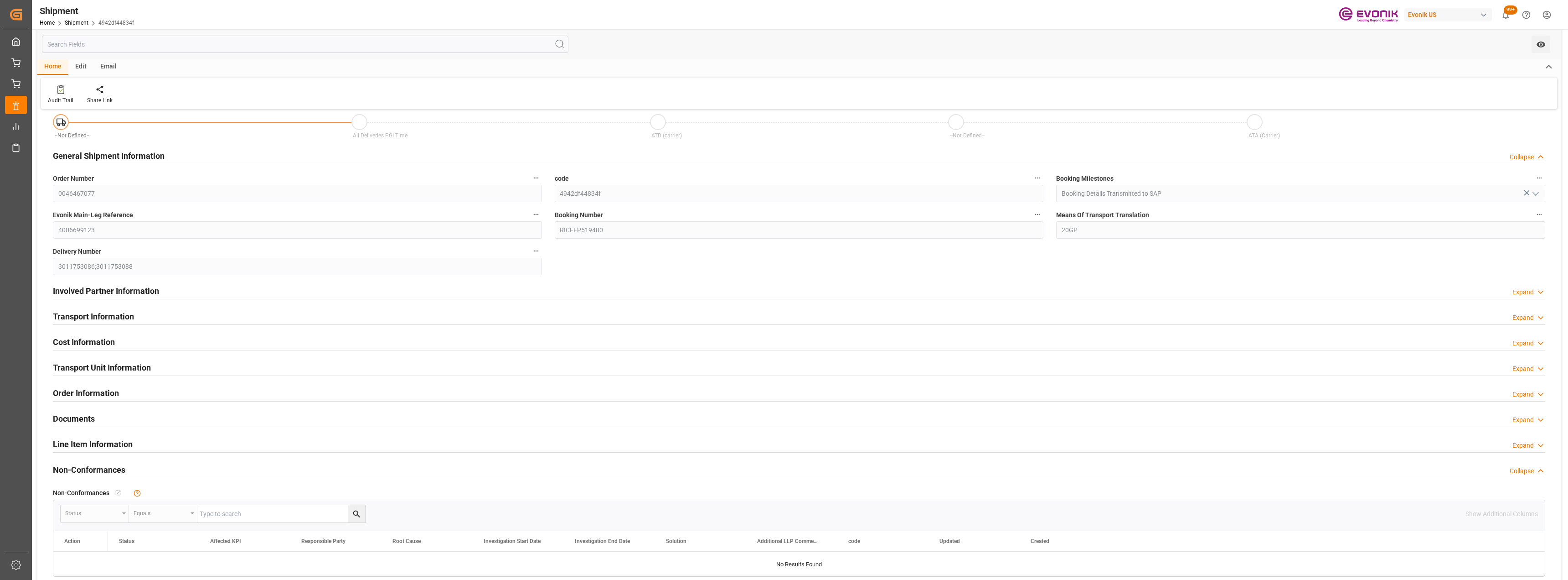
click at [1526, 310] on div "Transport Information Expand" at bounding box center [799, 315] width 1492 height 17
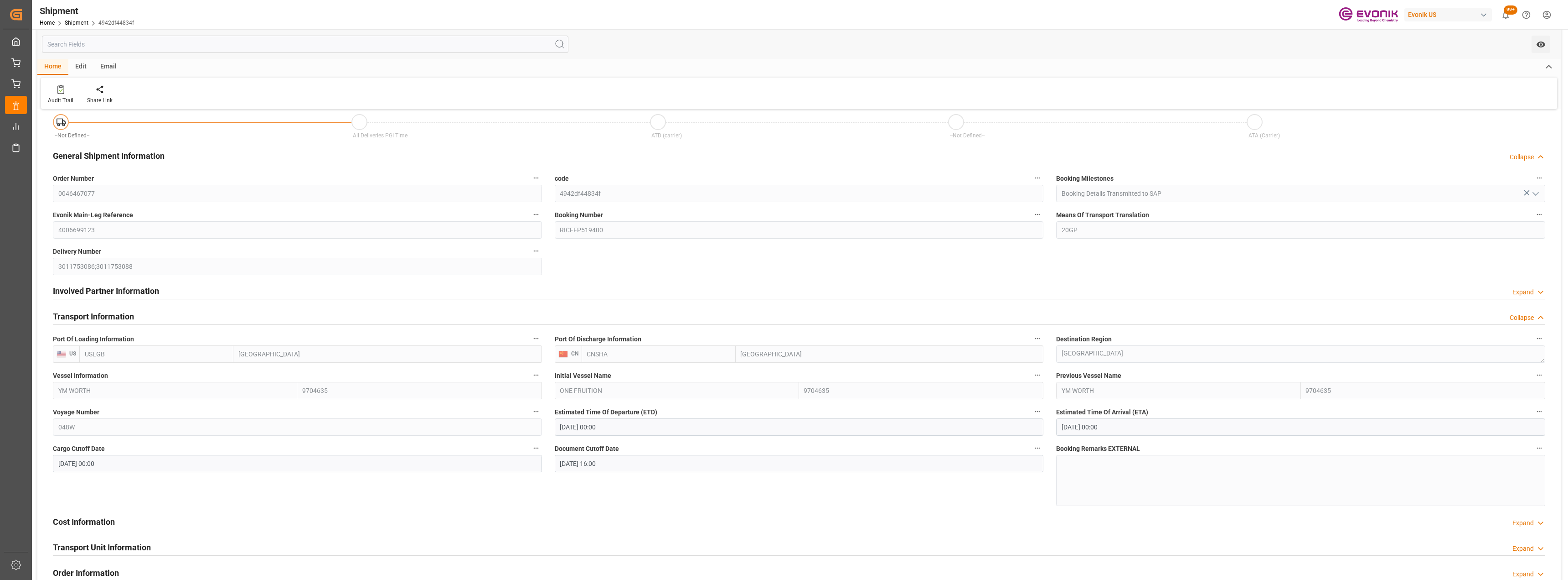
click at [1525, 318] on div "Collapse" at bounding box center [1522, 317] width 24 height 9
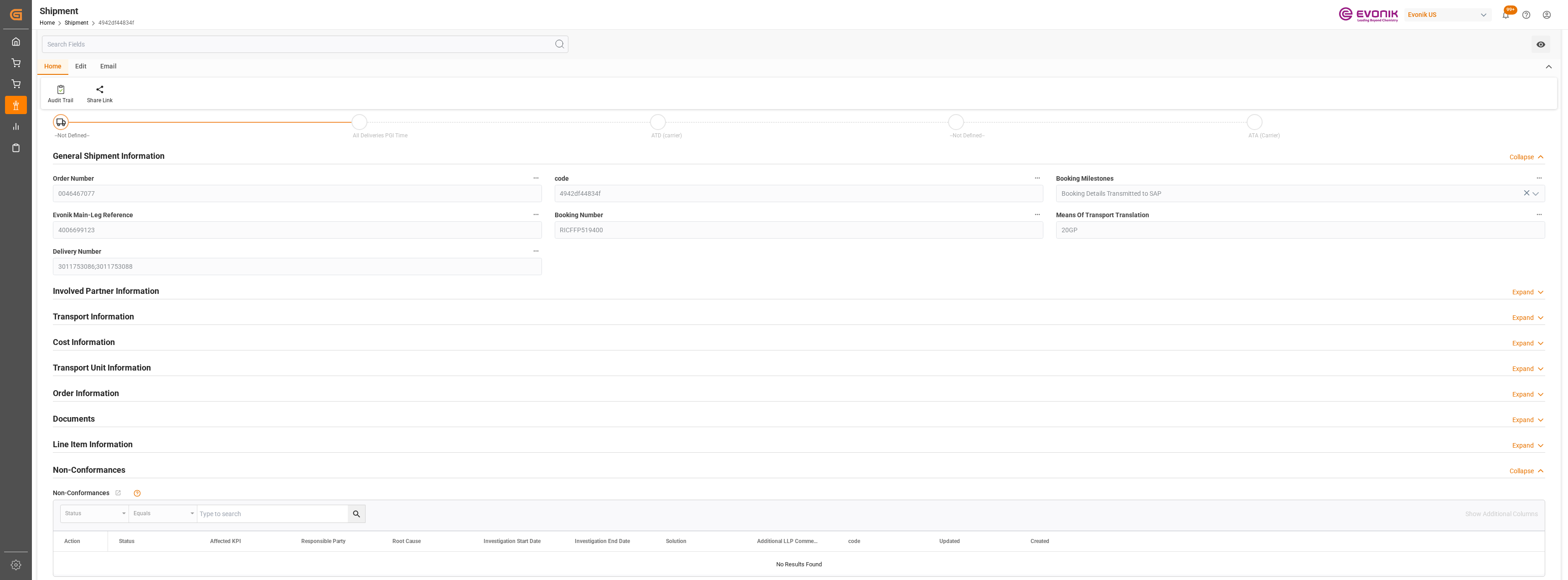
click at [1524, 341] on div "Expand" at bounding box center [1523, 343] width 21 height 9
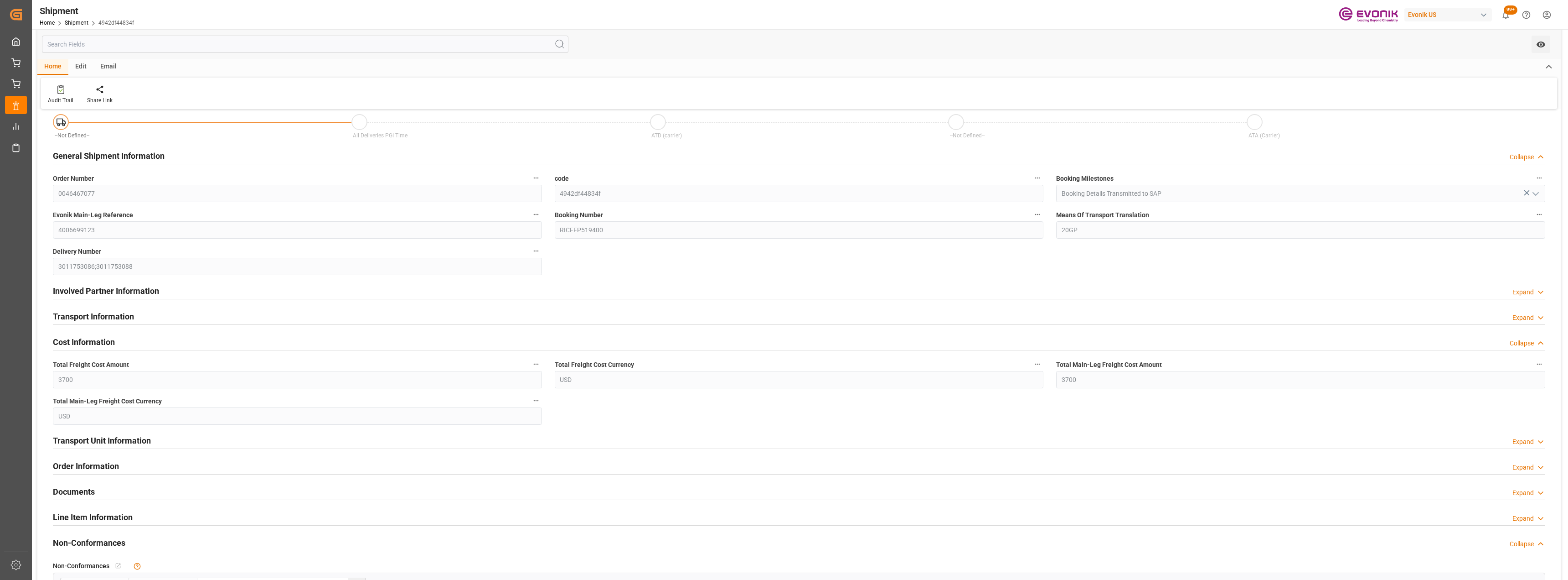
click at [1524, 341] on div "Collapse" at bounding box center [1522, 343] width 24 height 9
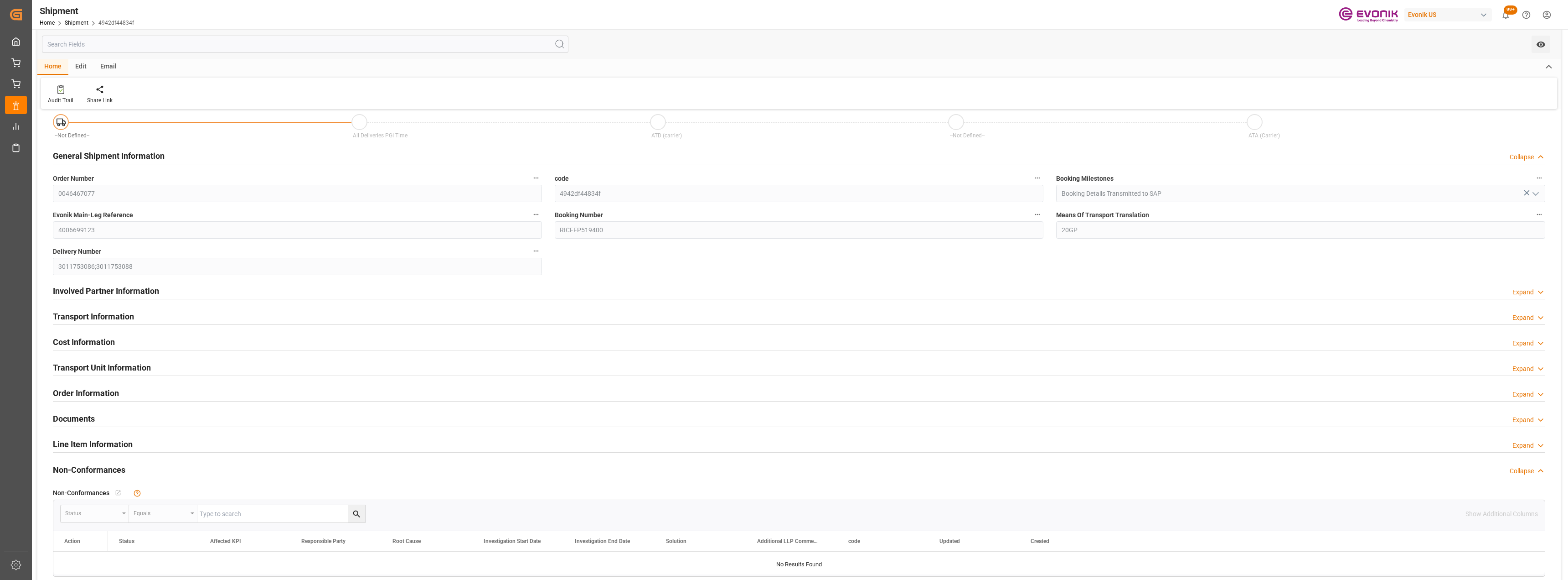
click at [1523, 366] on div "Expand" at bounding box center [1523, 368] width 21 height 9
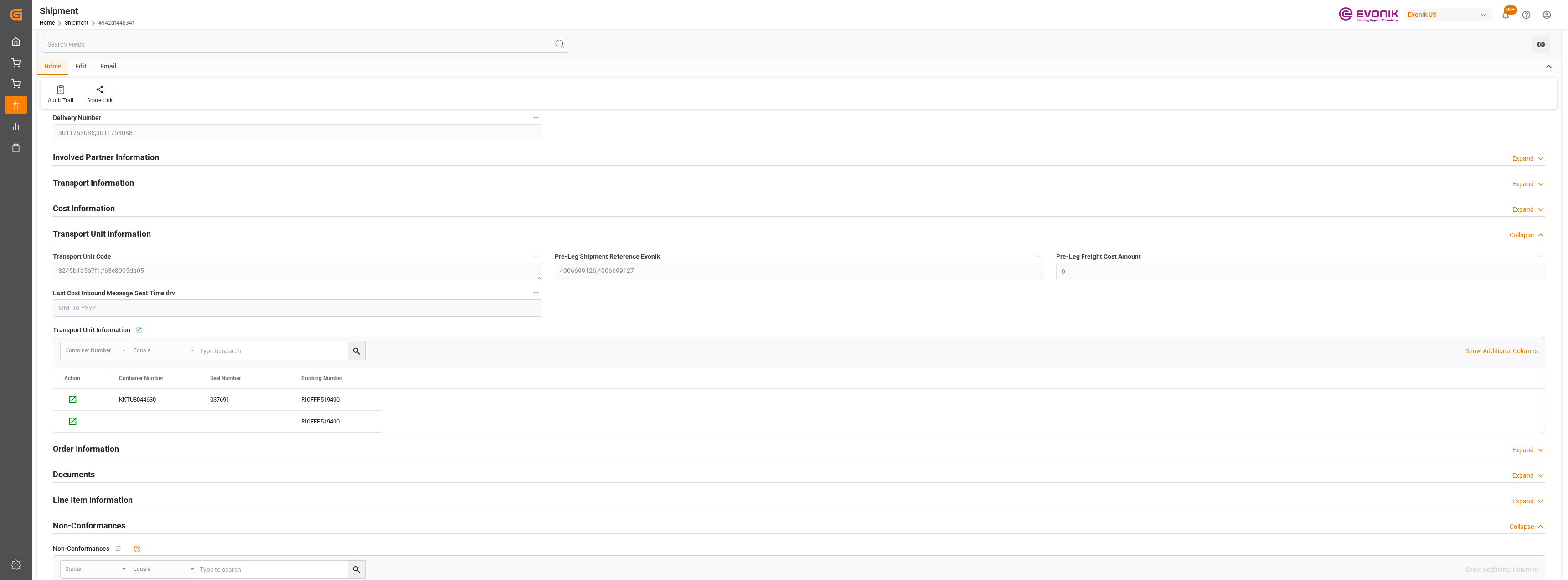
scroll to position [228, 0]
click at [1520, 230] on div "Collapse" at bounding box center [1522, 231] width 24 height 9
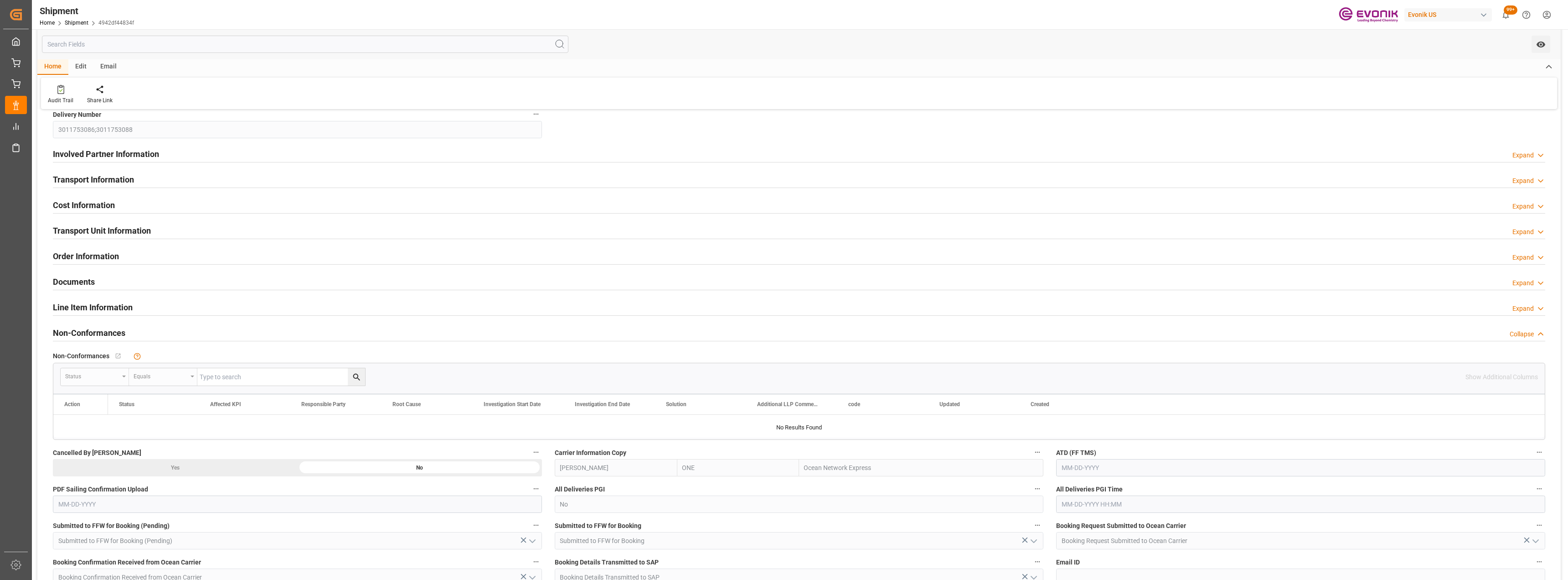
click at [1526, 259] on div "Expand" at bounding box center [1523, 257] width 21 height 9
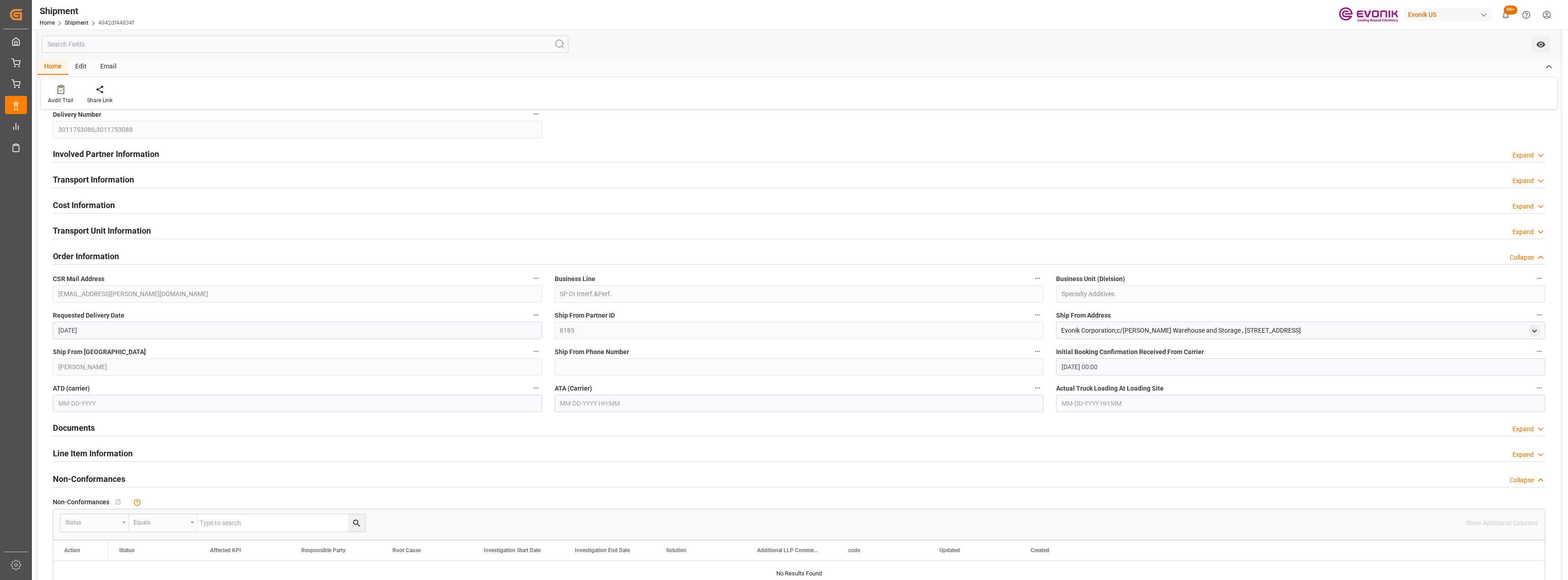
click at [1528, 257] on div "Collapse" at bounding box center [1522, 257] width 24 height 9
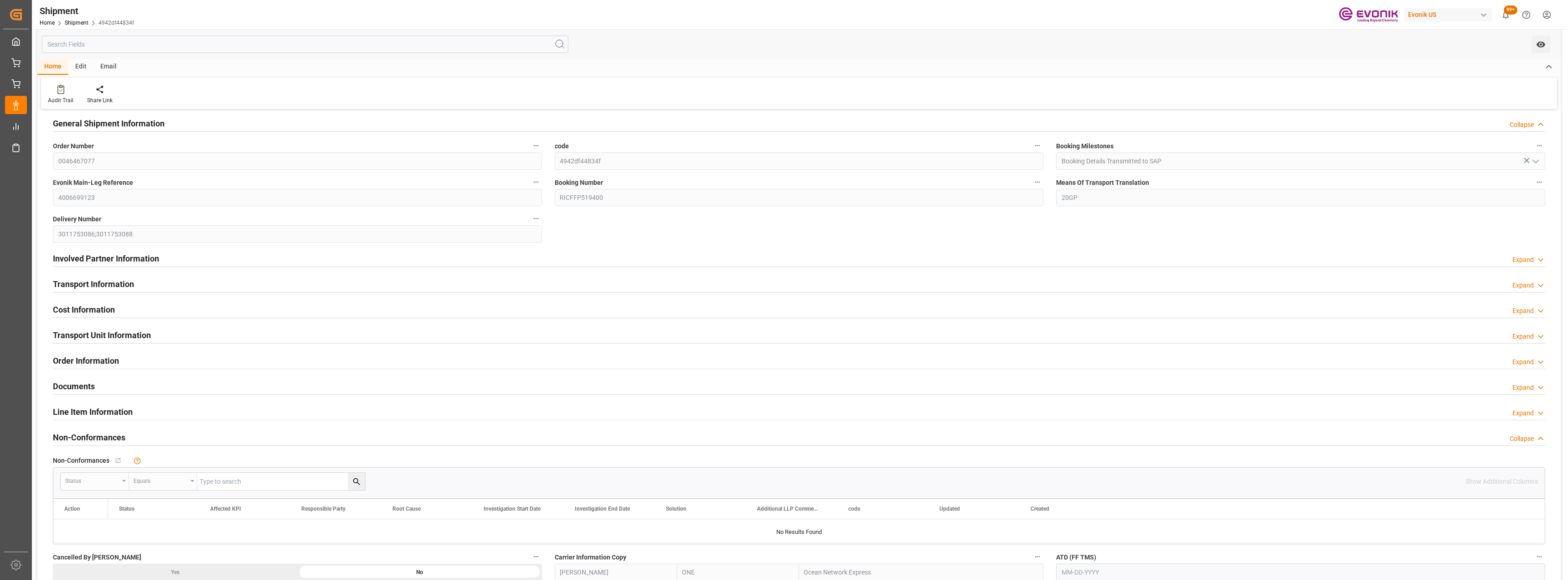
scroll to position [137, 0]
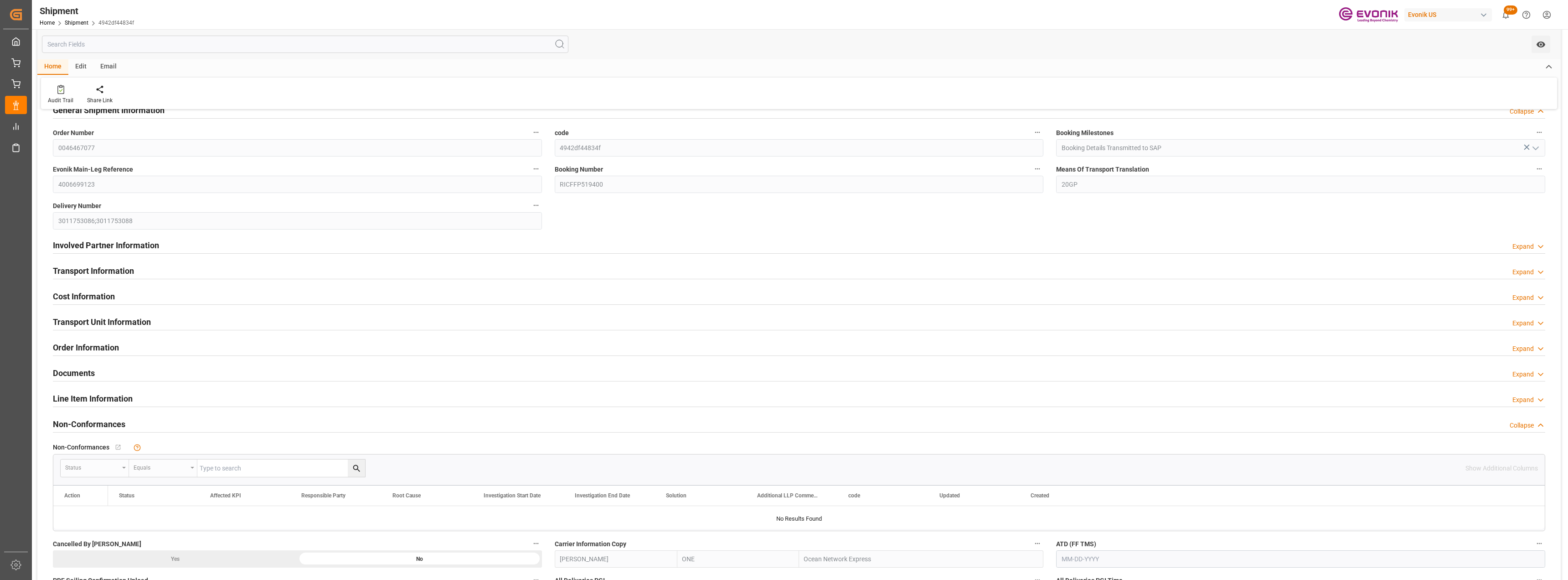
click at [1523, 394] on div "Line Item Information Expand" at bounding box center [799, 397] width 1492 height 17
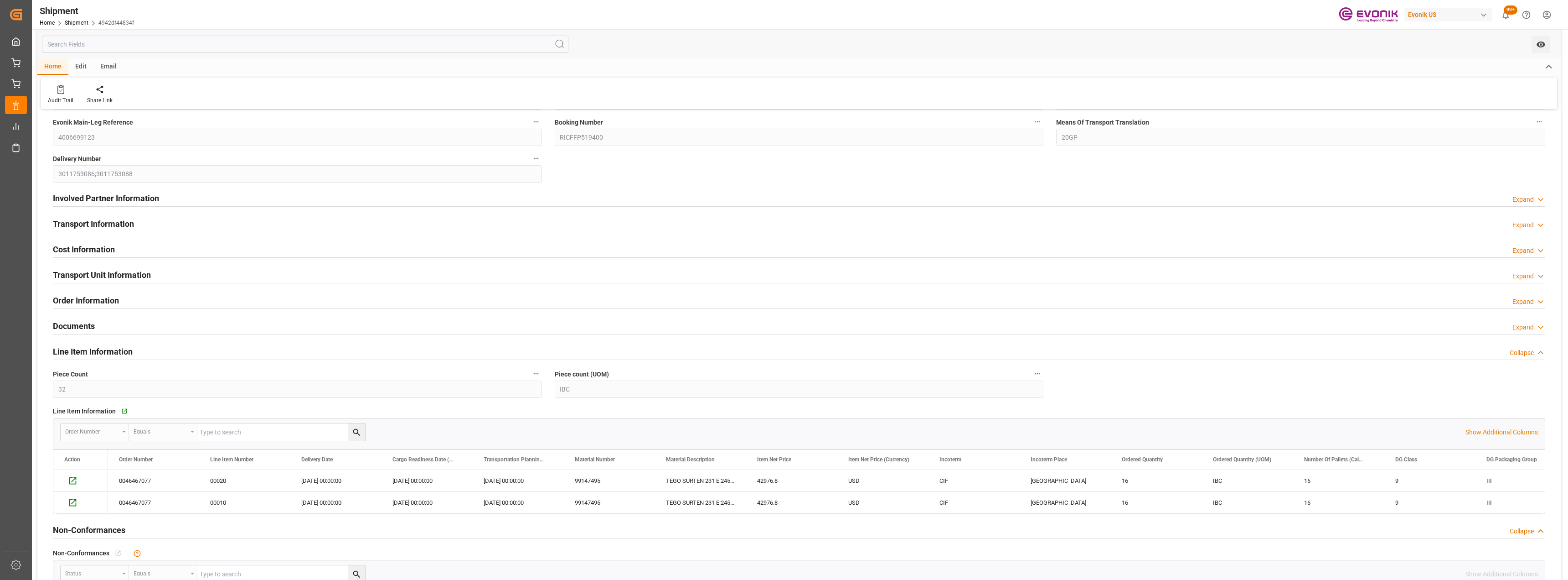
scroll to position [228, 0]
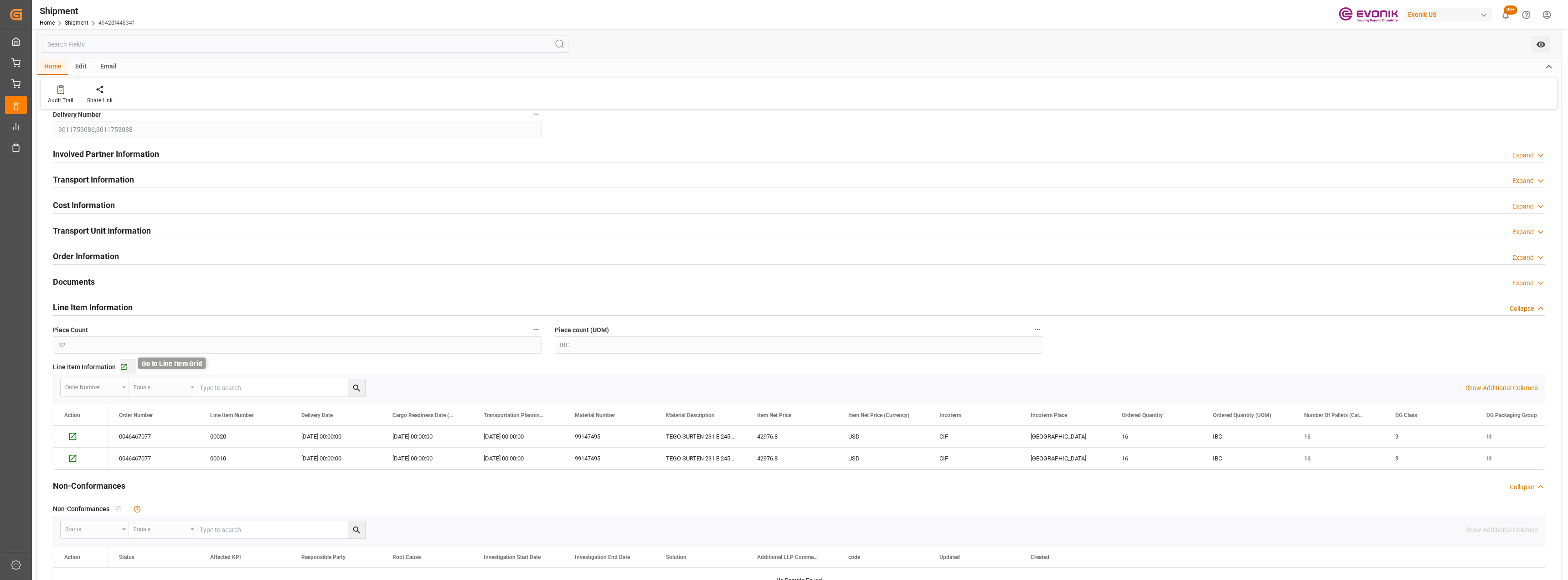
click at [121, 364] on icon "button" at bounding box center [123, 367] width 8 height 8
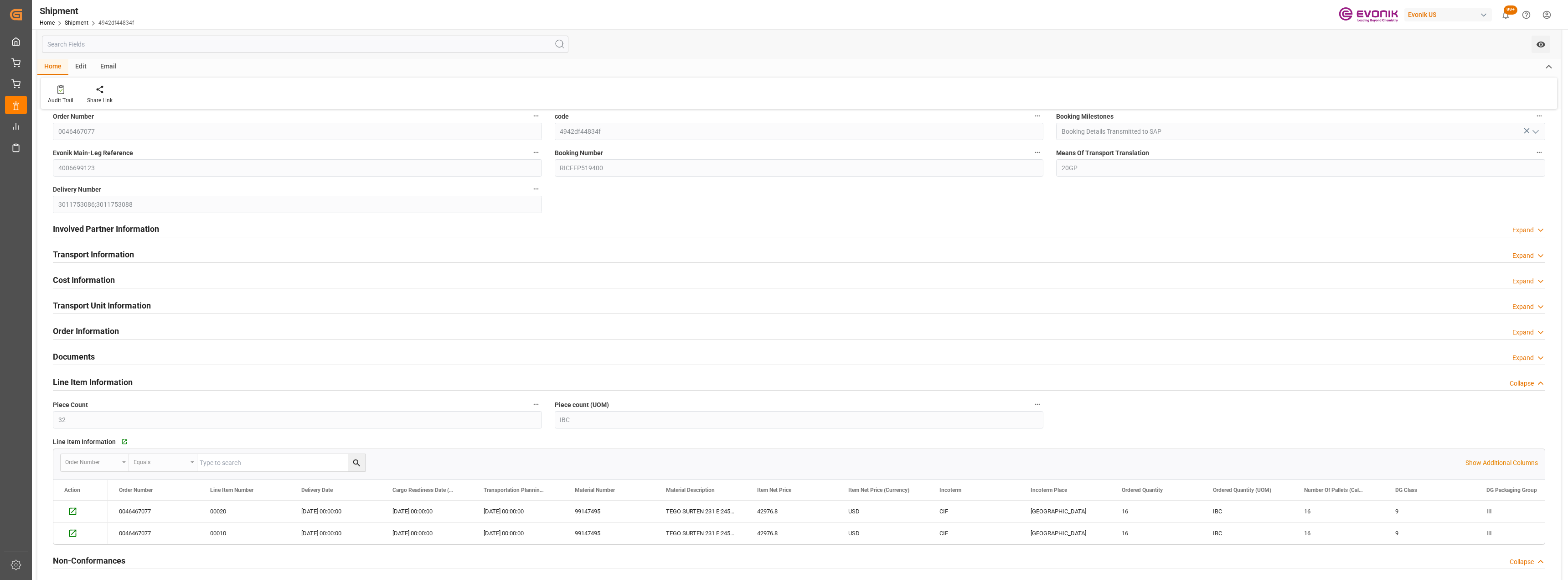
scroll to position [0, 0]
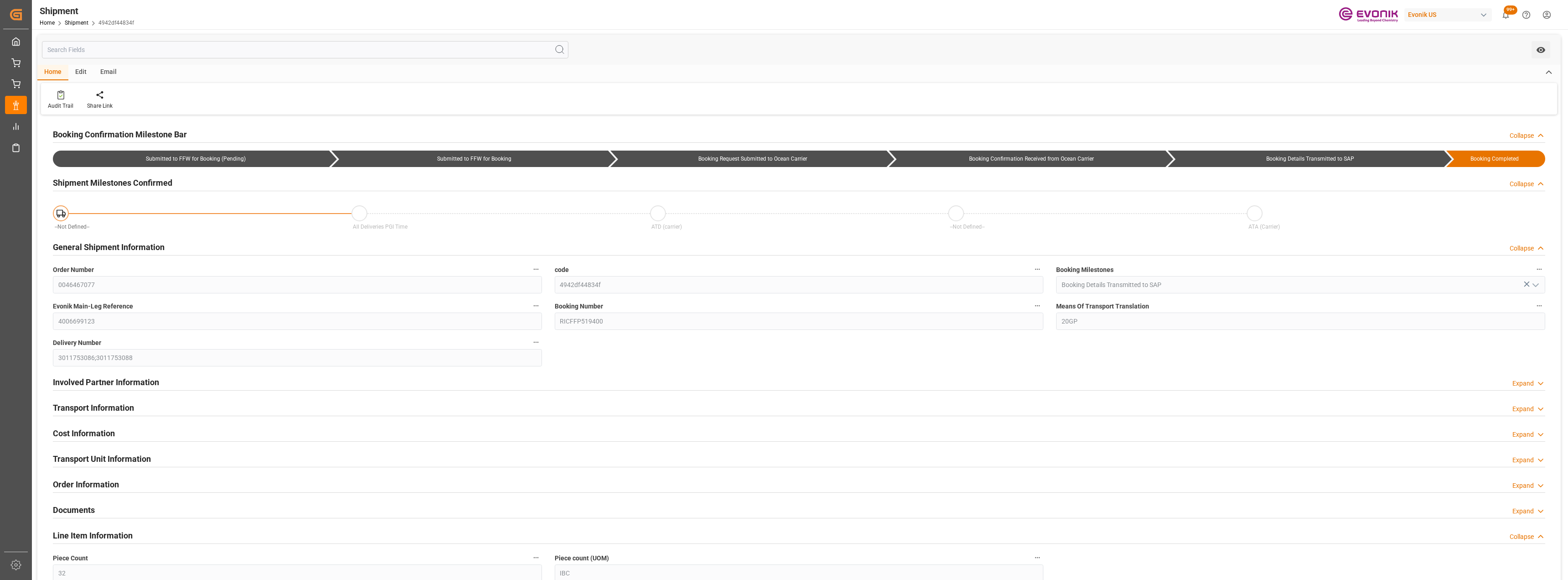
click at [52, 281] on div "Order Number 0046467077" at bounding box center [297, 278] width 502 height 37
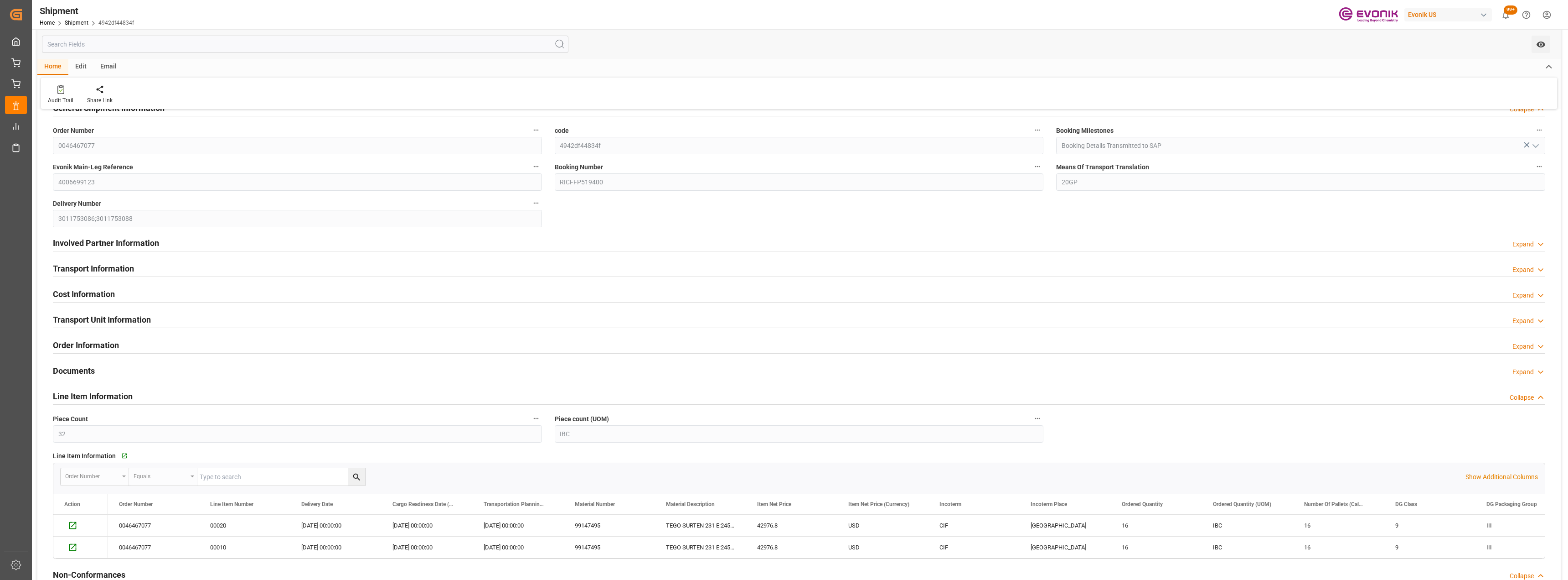
scroll to position [45, 0]
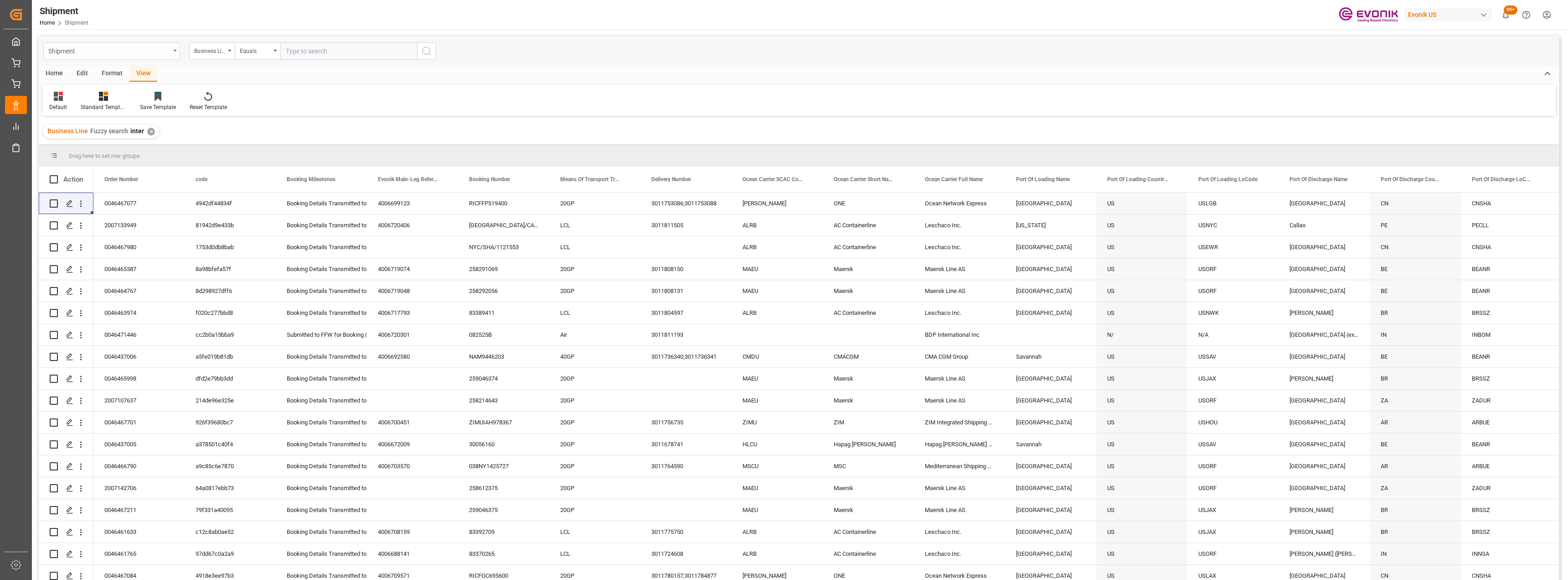
click at [166, 54] on div "Shipment" at bounding box center [109, 50] width 122 height 11
click at [91, 171] on div "Sales Order-IVPO" at bounding box center [112, 170] width 136 height 19
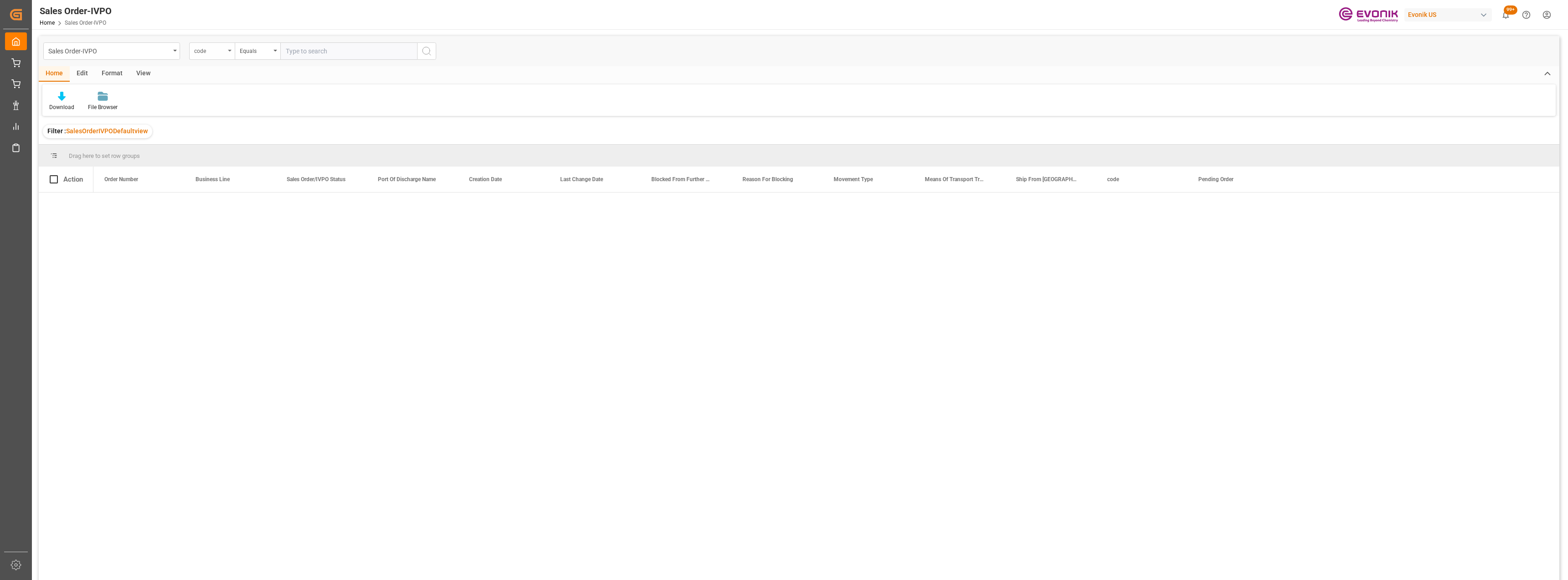
click at [214, 52] on div "code" at bounding box center [209, 50] width 31 height 11
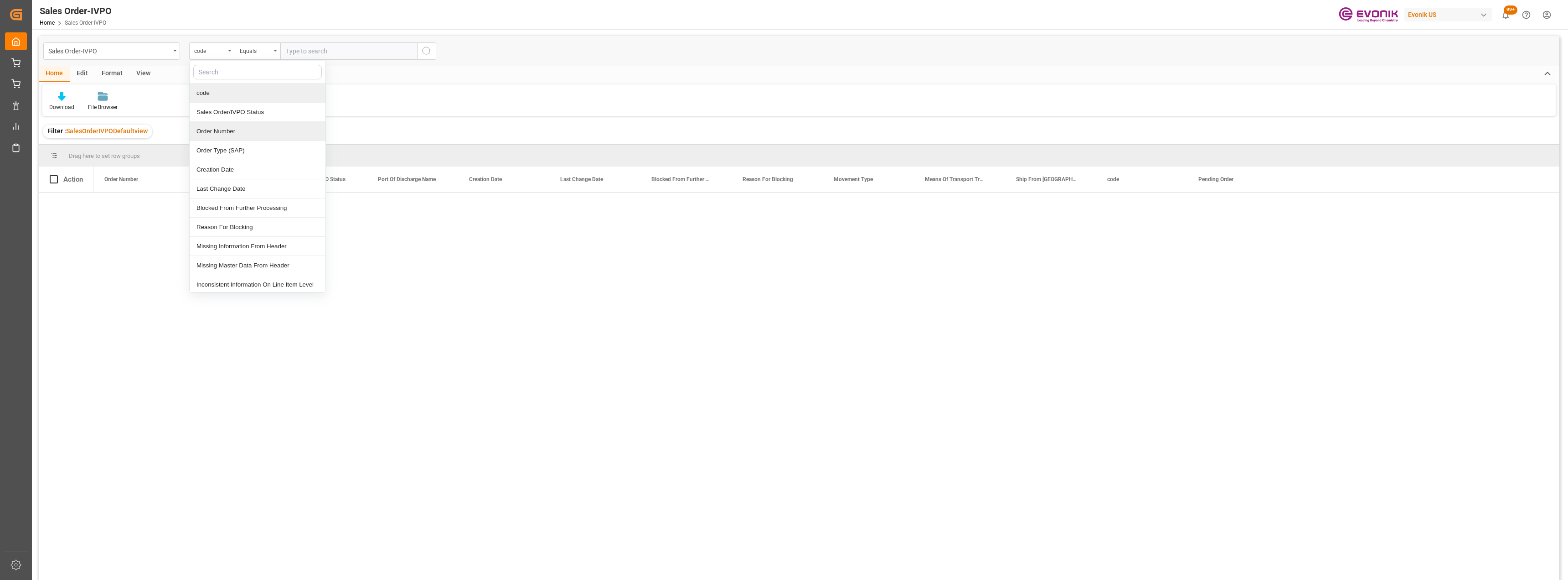
click at [234, 129] on div "Order Number" at bounding box center [258, 131] width 136 height 19
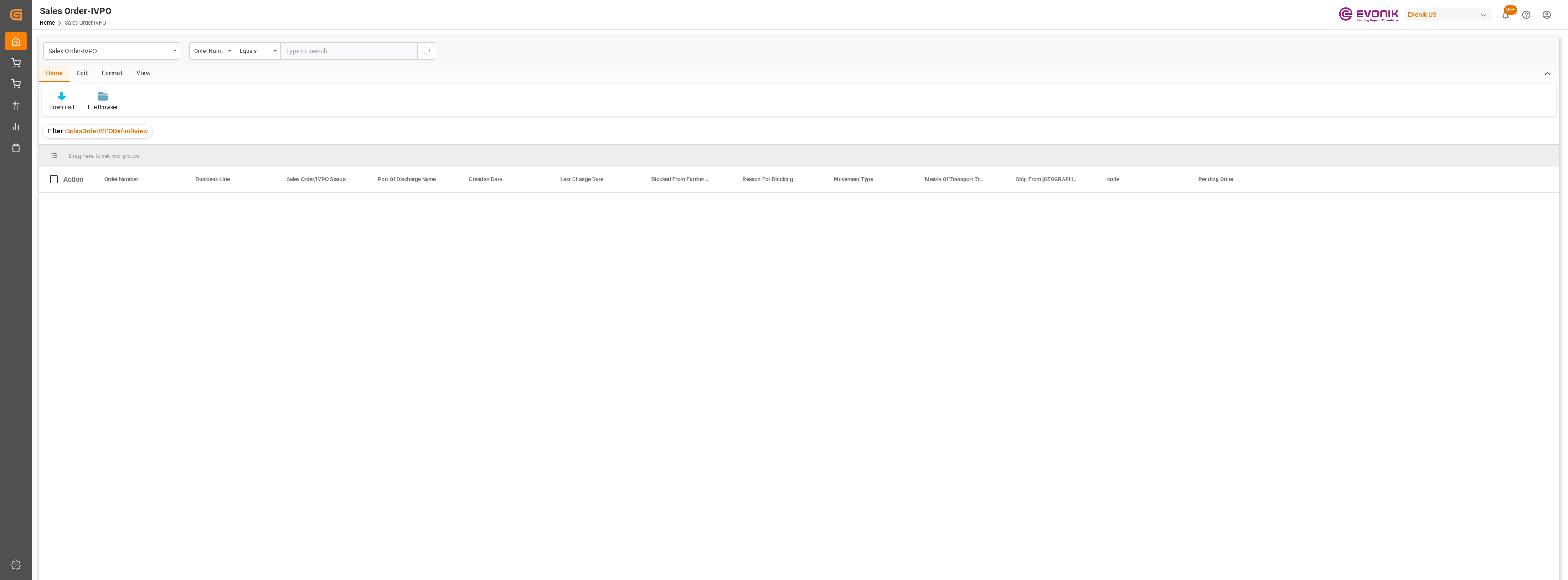
click at [307, 54] on input "text" at bounding box center [348, 50] width 137 height 17
paste input "0046467077"
type input "0046467077"
click at [421, 49] on icon "search button" at bounding box center [426, 50] width 11 height 11
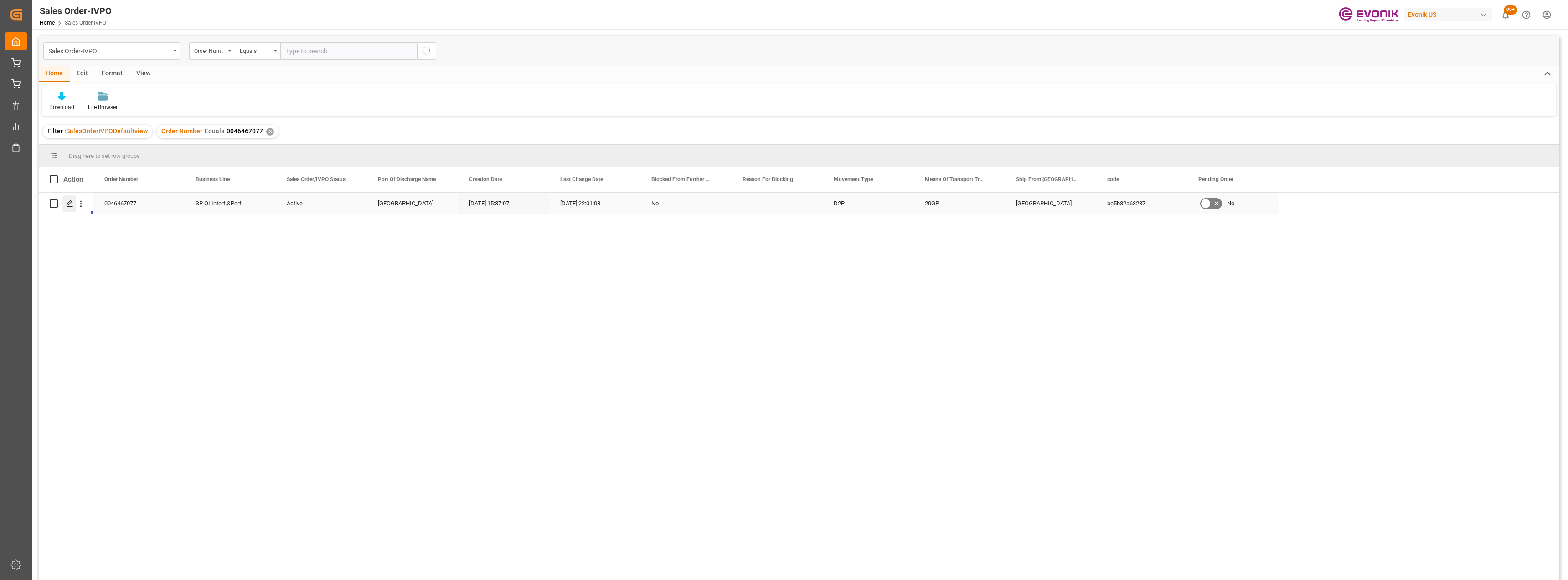
click at [74, 201] on div "Press SPACE to select this row." at bounding box center [69, 204] width 14 height 17
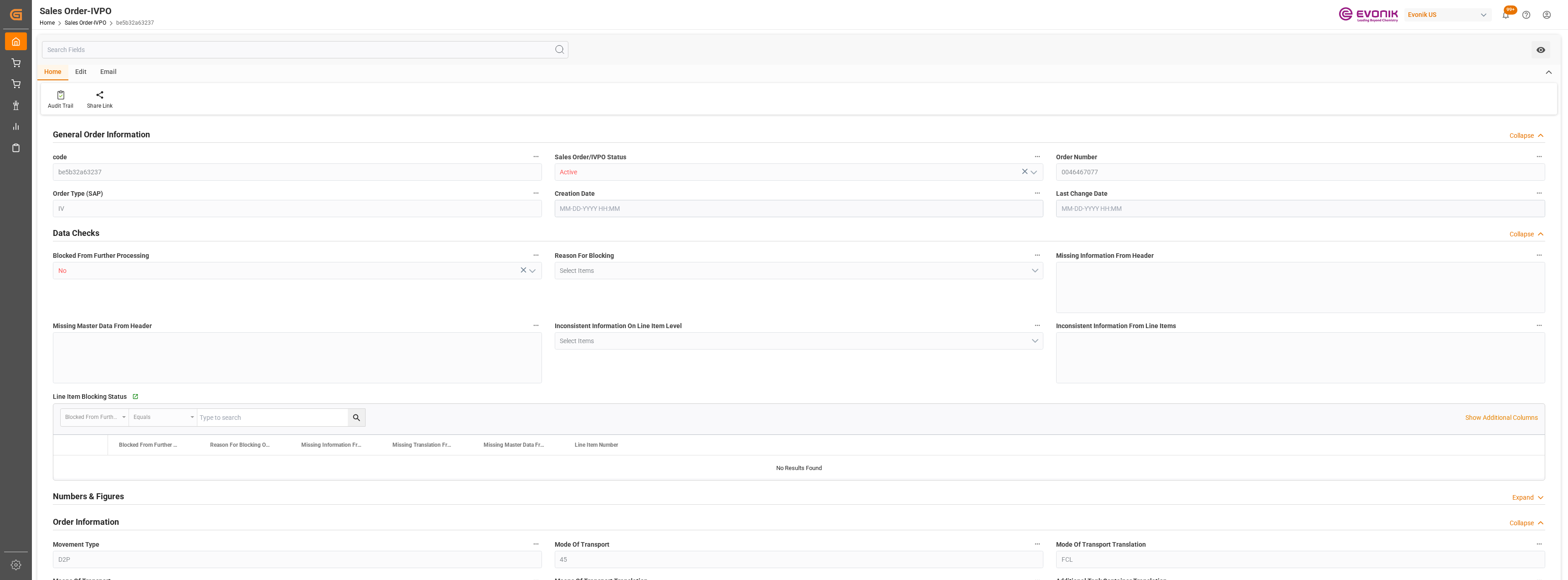
type input "CNSHA"
type input "0"
type input "2"
type input "3"
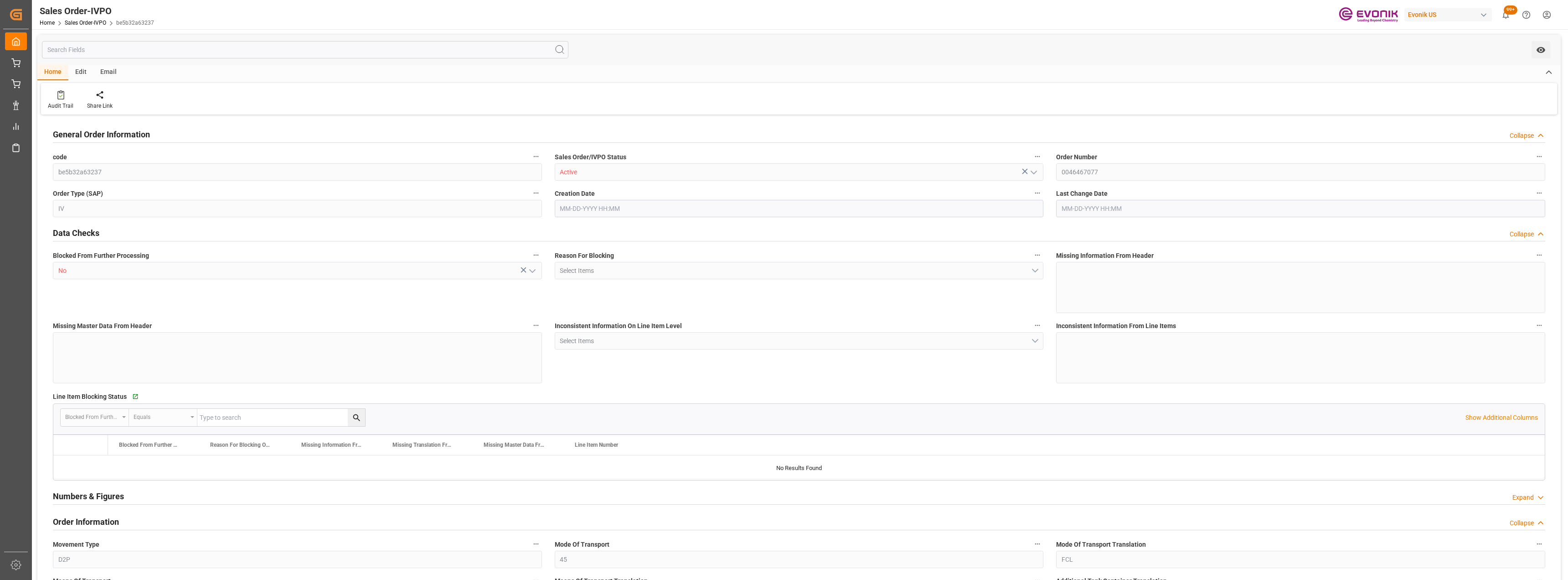
type input "32247.84"
type input "89.0624"
type input "34000"
type input "60"
type input "[DATE] 15:37"
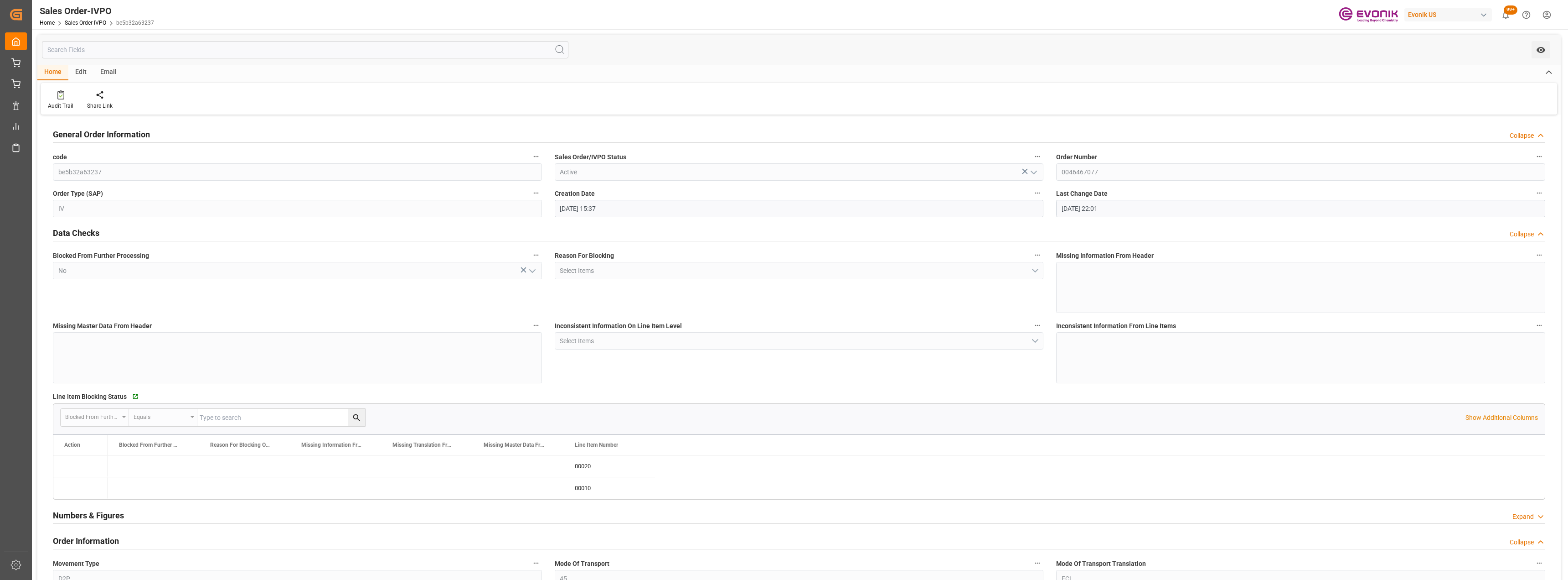
type input "08-14-2025 22:01"
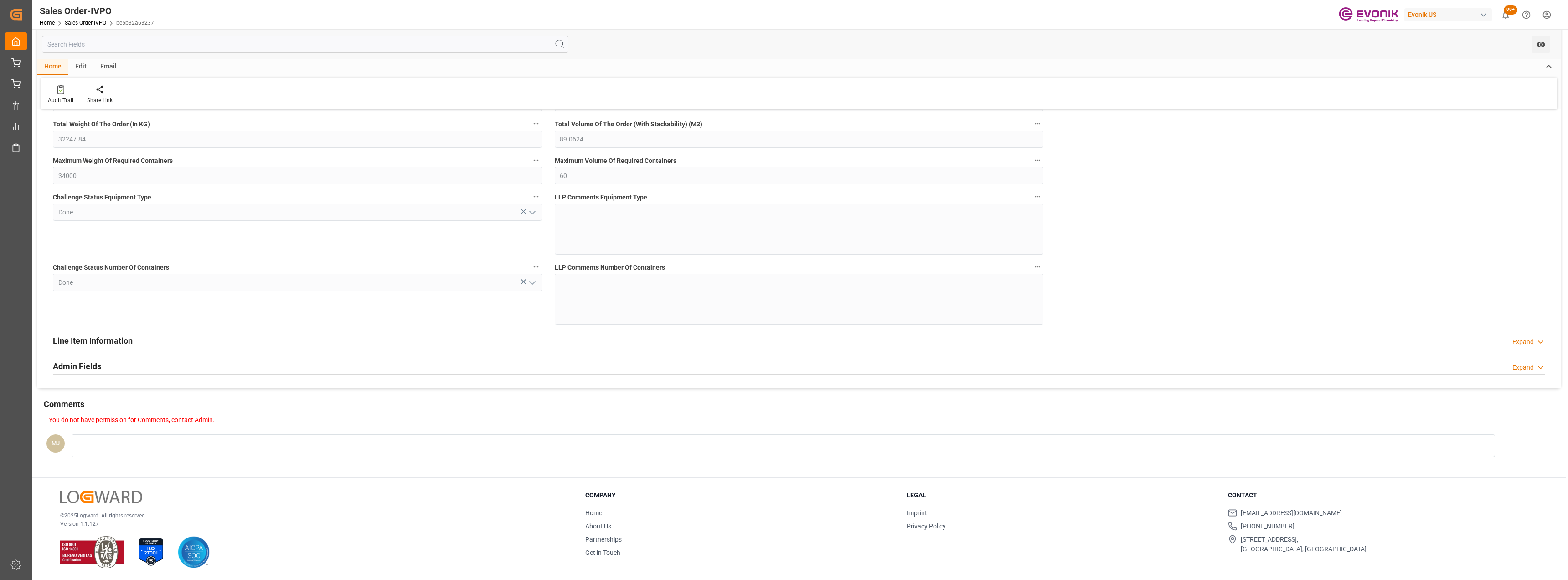
scroll to position [1816, 0]
click at [1515, 342] on div "Expand" at bounding box center [1523, 340] width 21 height 9
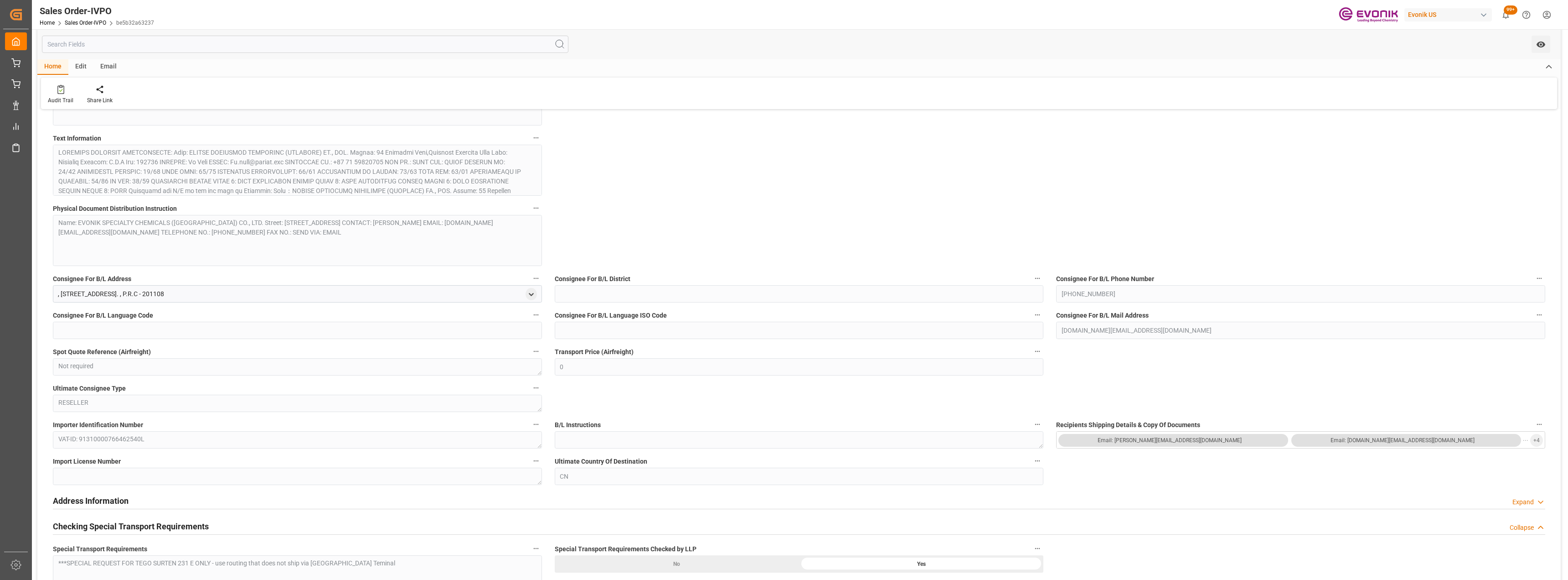
scroll to position [775, 0]
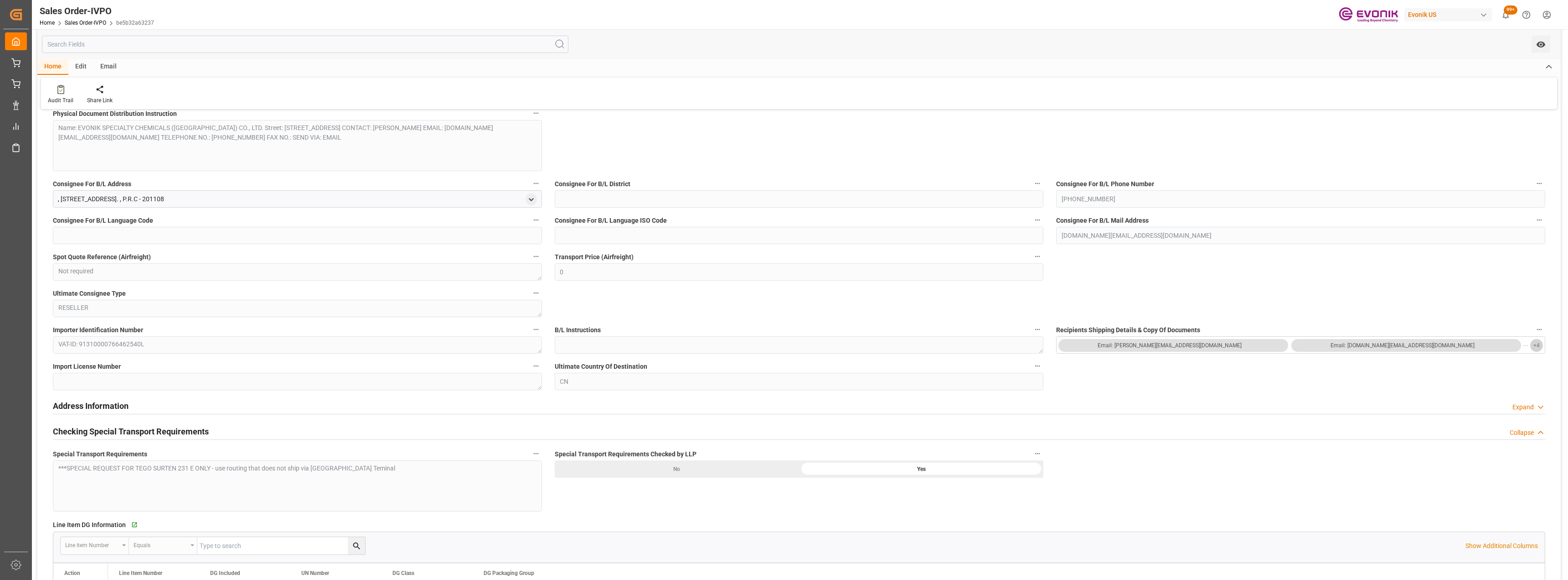
click at [1538, 347] on span "+ 4" at bounding box center [1537, 345] width 6 height 14
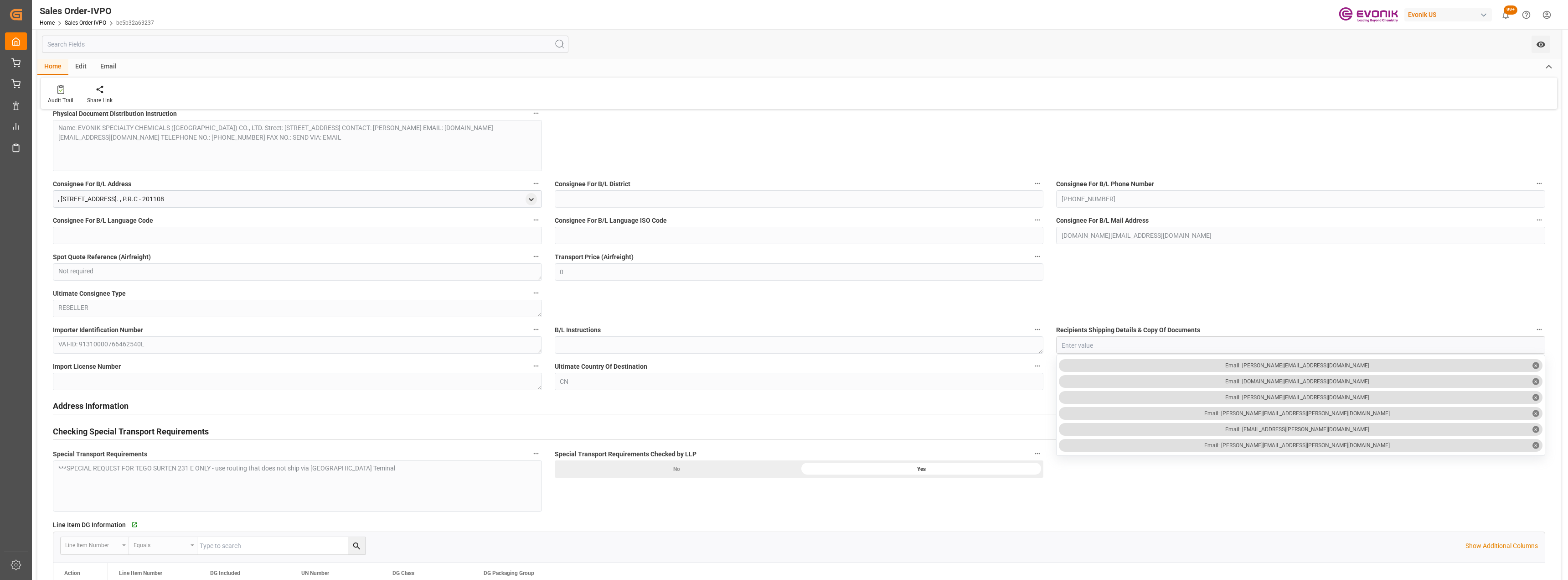
click at [1237, 497] on div "General Order Information Collapse code be5b32a63237 Sales Order/IVPO Status Ac…" at bounding box center [799, 443] width 1523 height 2202
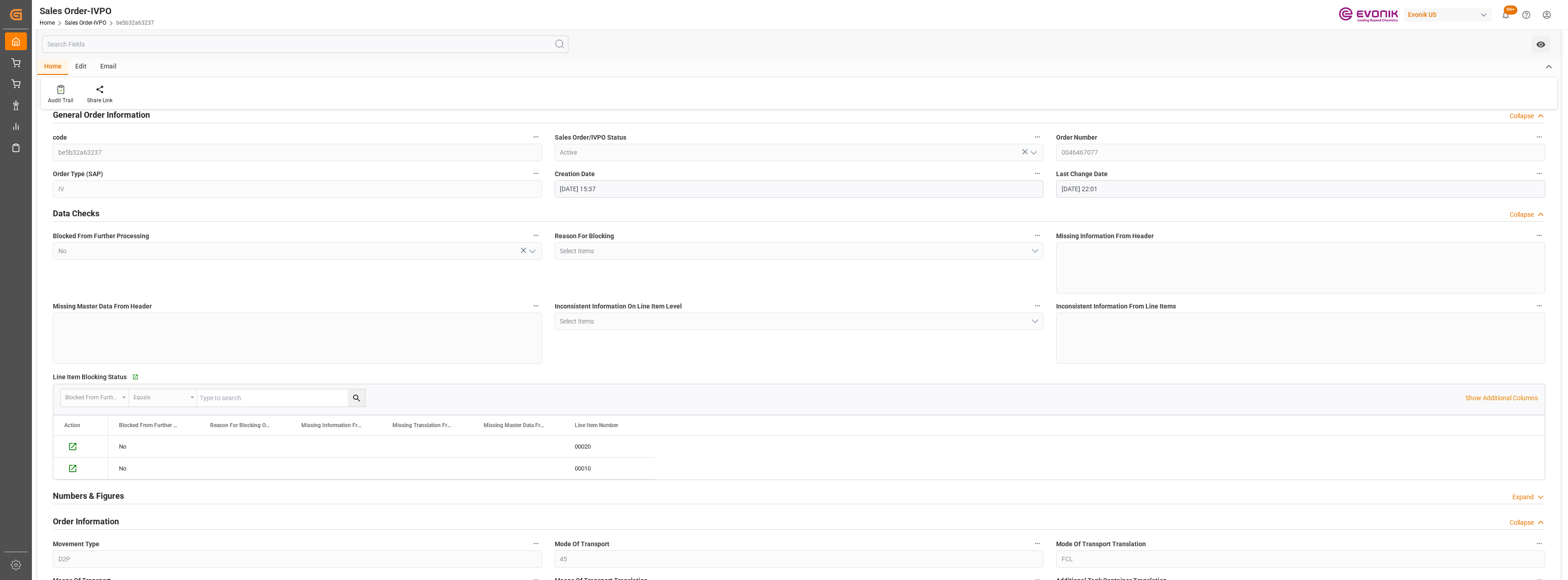
scroll to position [0, 0]
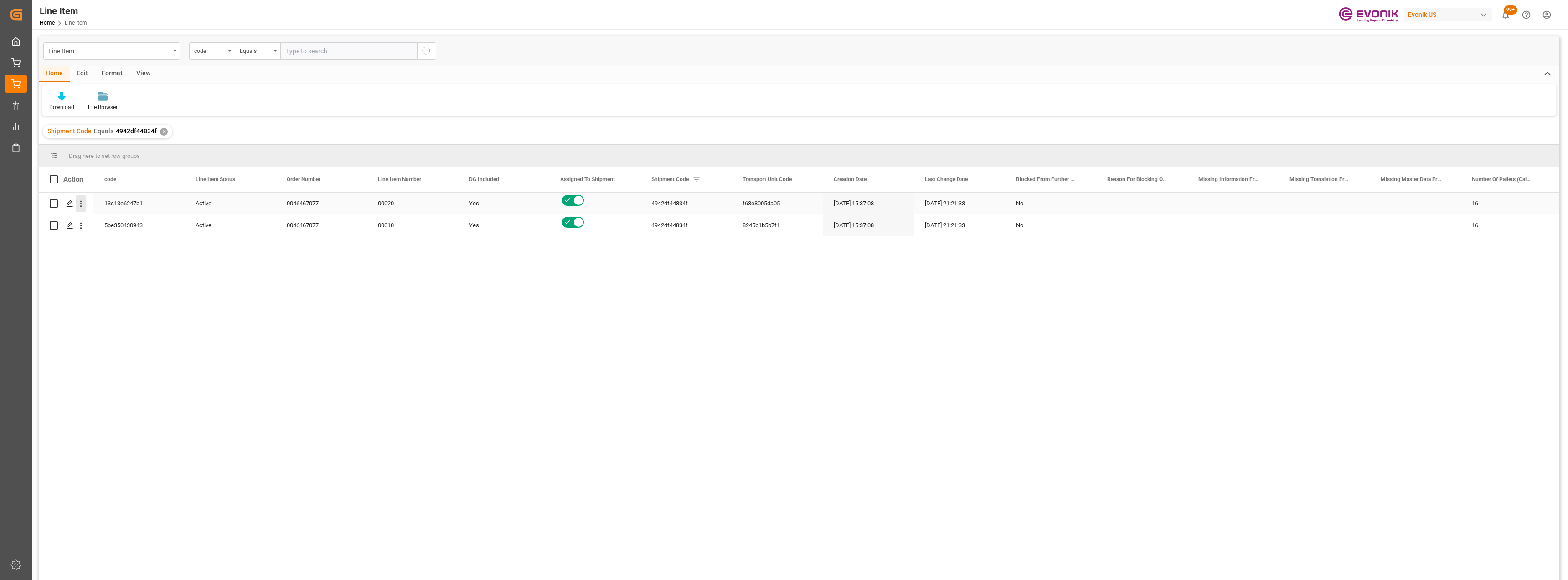
click at [83, 208] on icon "open menu" at bounding box center [81, 203] width 9 height 9
click at [133, 226] on span "Open in new tab" at bounding box center [141, 223] width 83 height 9
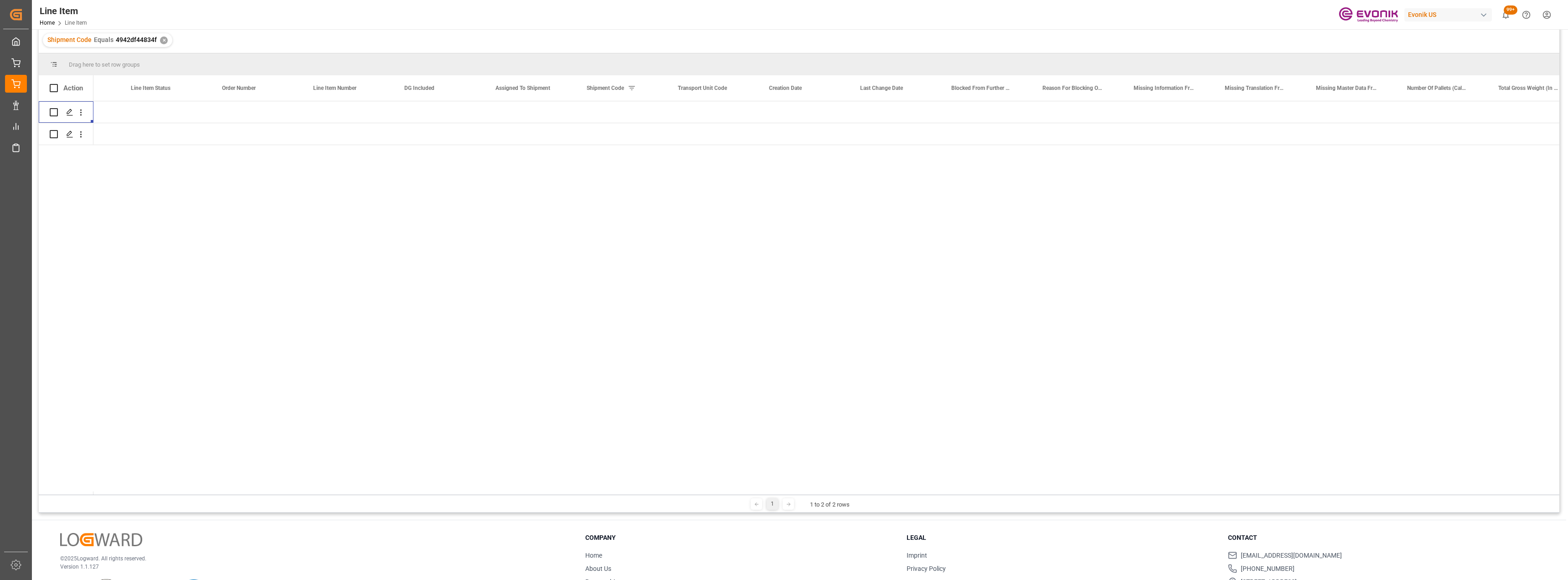
scroll to position [0, 47]
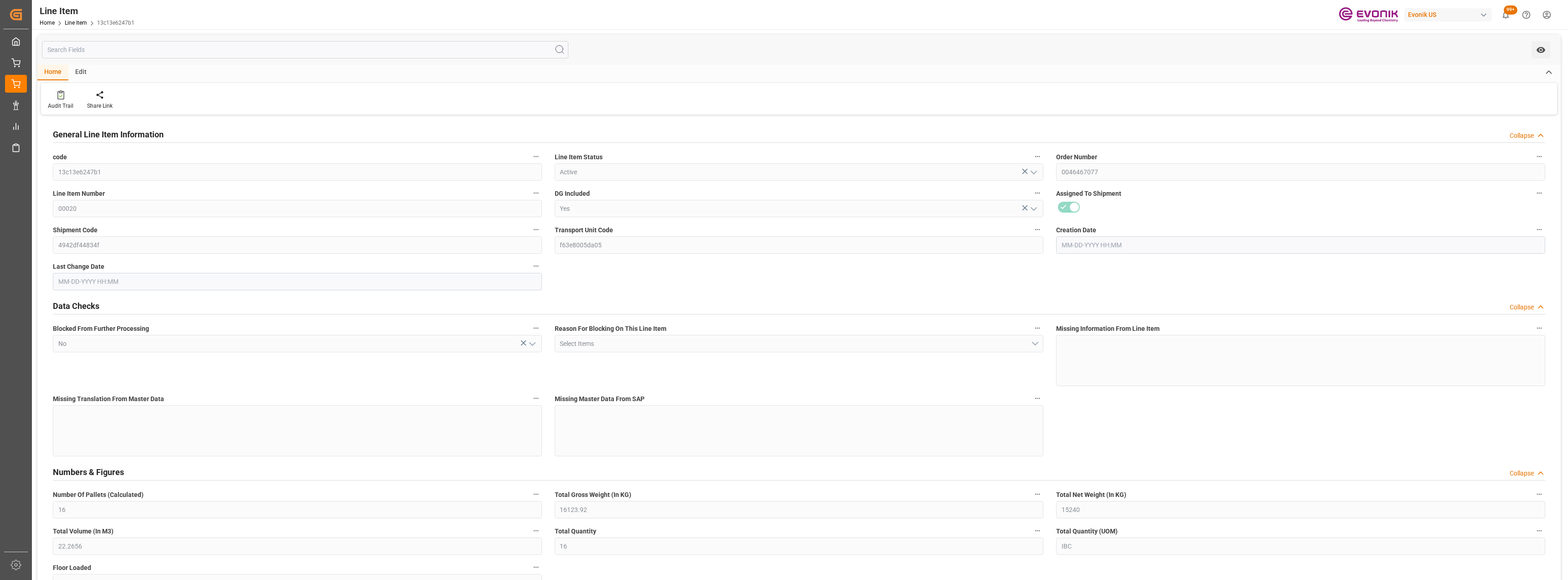
type input "16"
type input "16123.92"
type input "15240"
type input "22.2656"
type input "16"
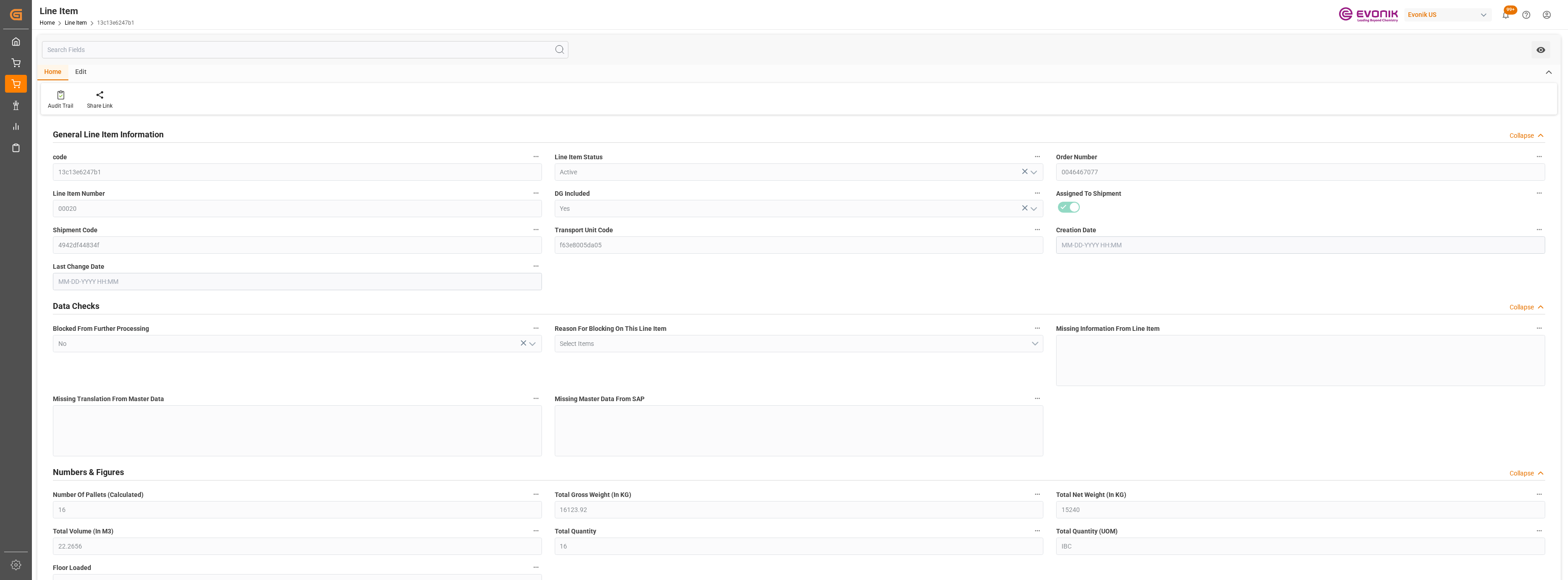
type input "42976.8"
type input "16"
type input "15240"
type input "16123.92"
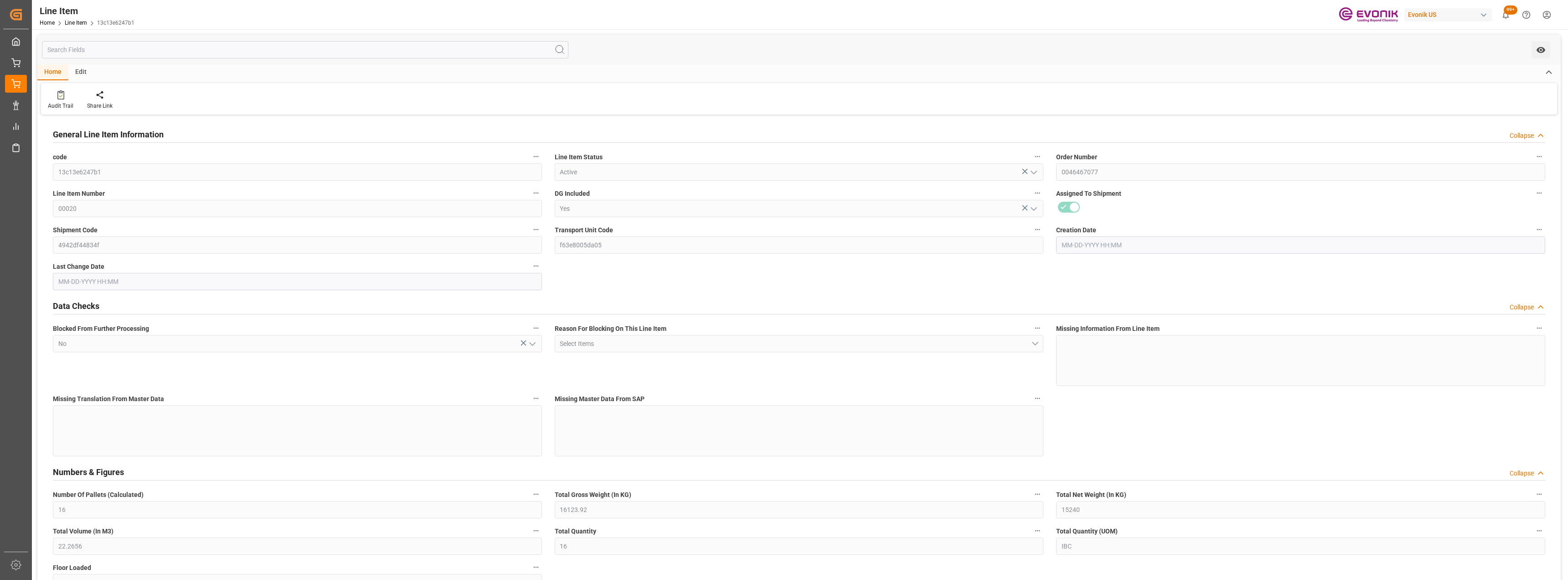
type input "16123.92"
type input "15240"
type input "22.2656"
type input "22265.64"
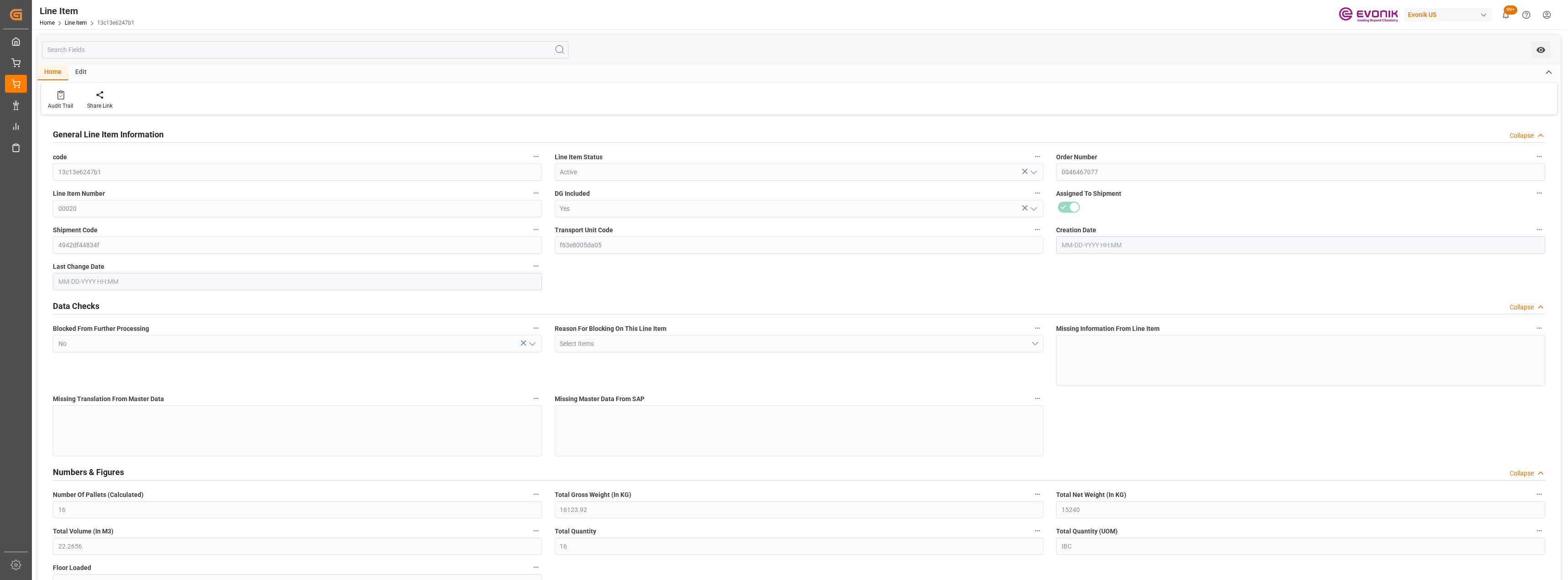
type input "16"
type input "16123.92"
type input "15240"
type input "22.2656"
type input "[DATE] 15:37"
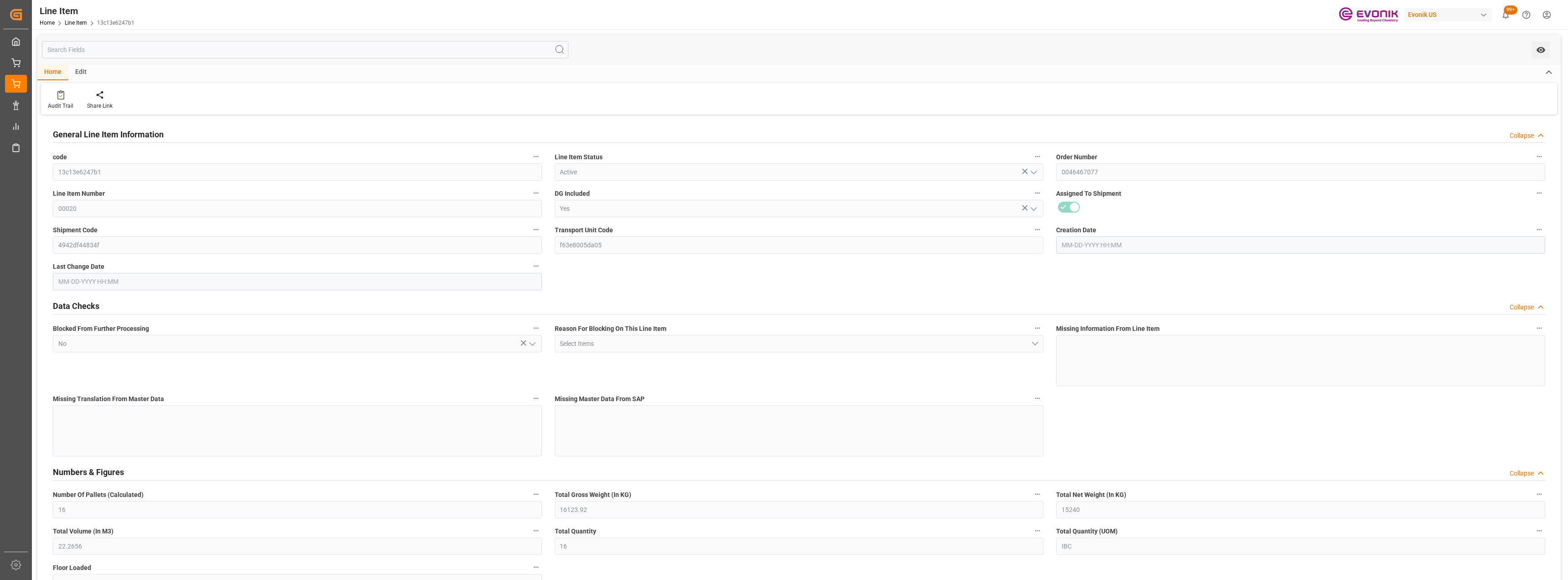
type input "[DATE] 21:21"
type input "[DATE]"
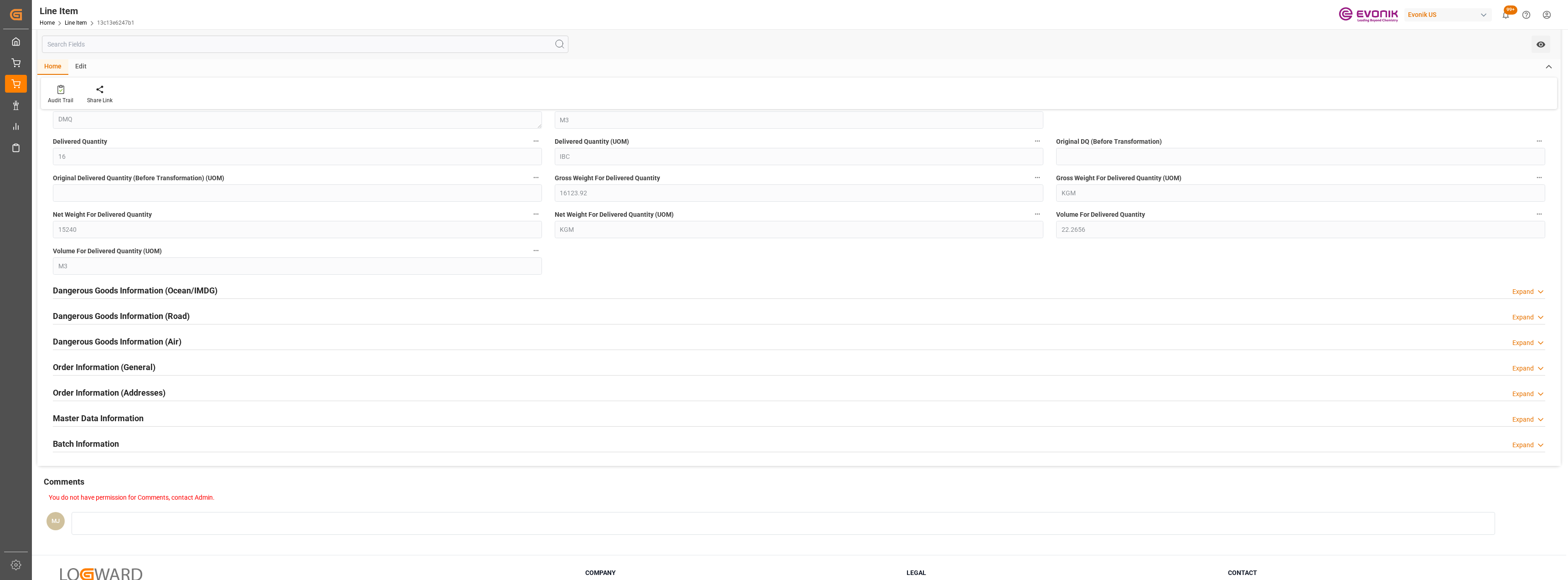
scroll to position [1004, 0]
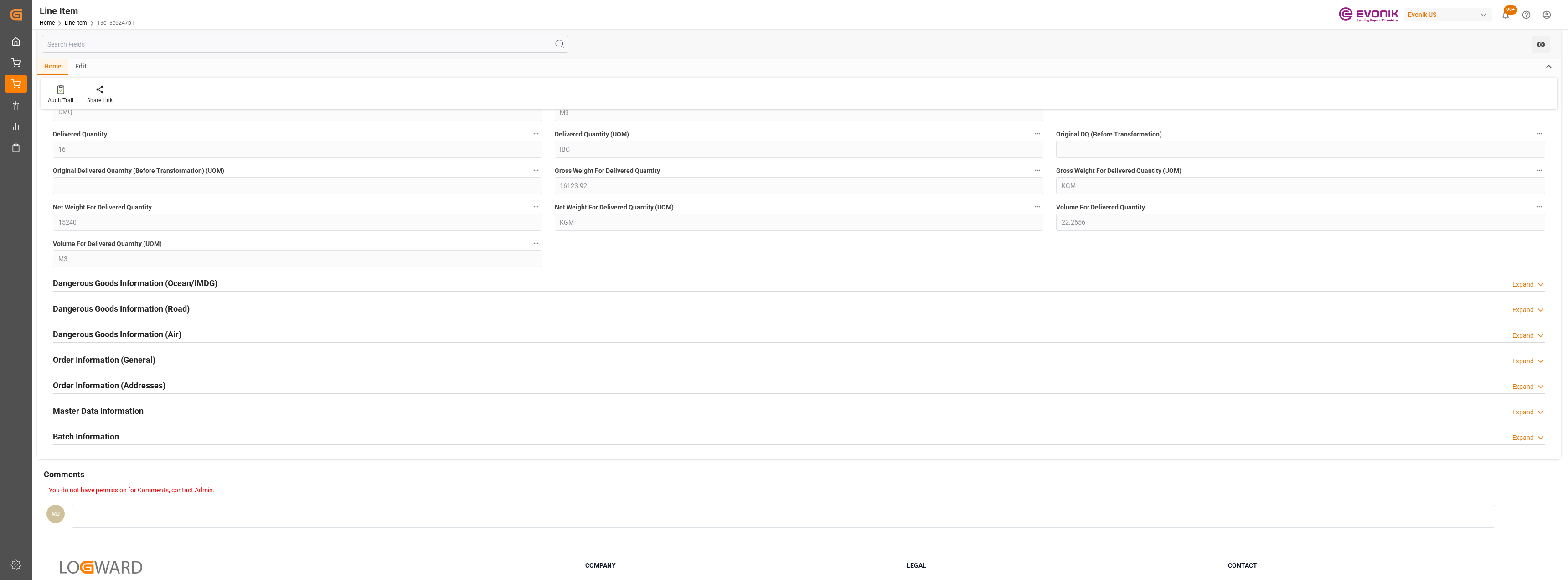
click at [1525, 363] on div "Expand" at bounding box center [1523, 361] width 21 height 9
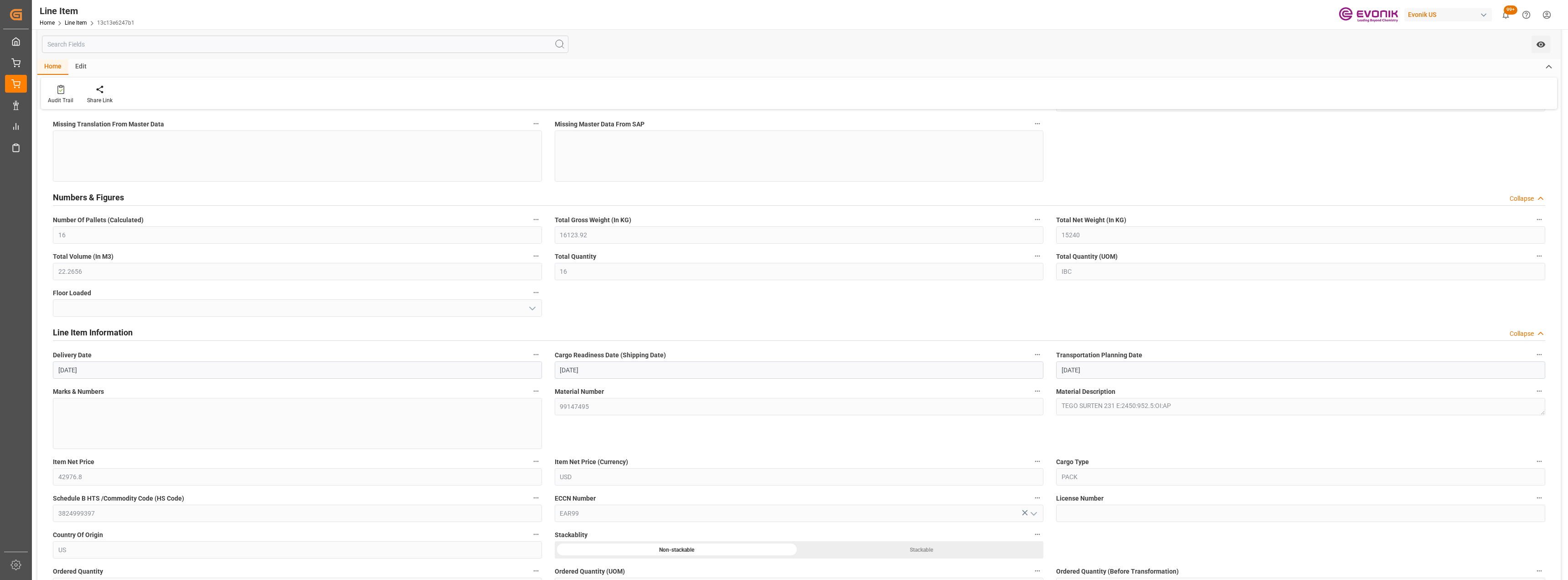
scroll to position [182, 0]
